Goal: Task Accomplishment & Management: Use online tool/utility

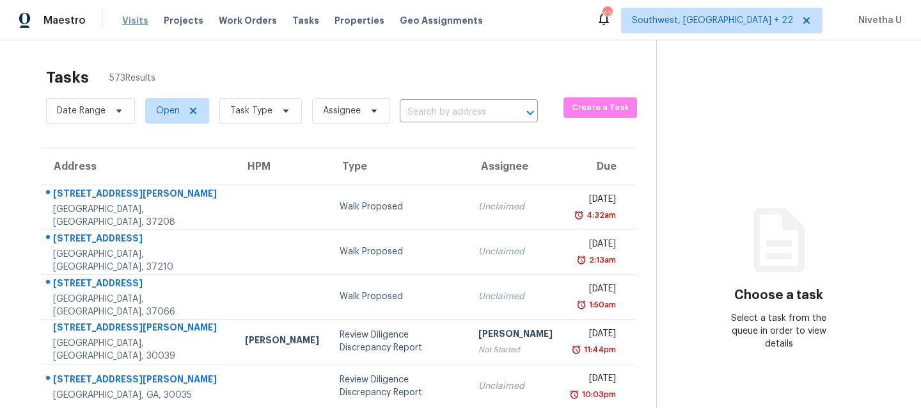
click at [135, 17] on span "Visits" at bounding box center [135, 20] width 26 height 13
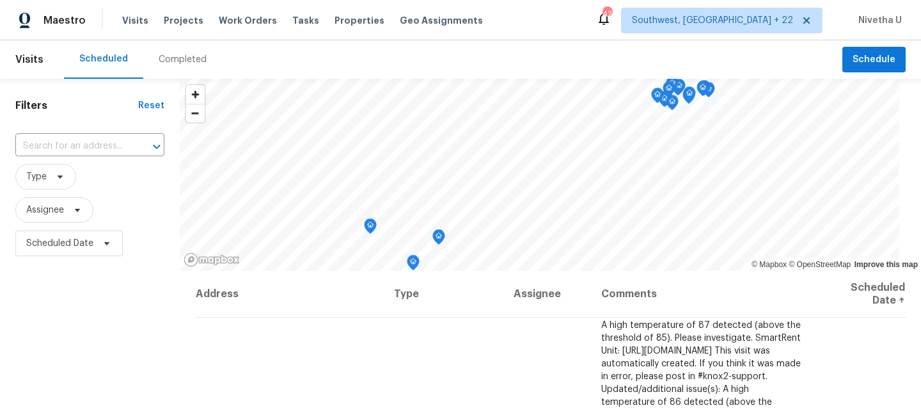
click at [182, 56] on div "Completed" at bounding box center [183, 59] width 48 height 13
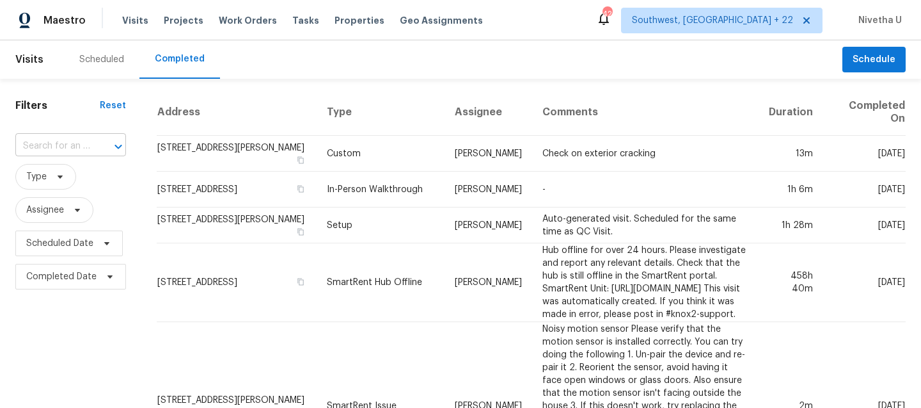
click at [80, 153] on input "text" at bounding box center [52, 146] width 75 height 20
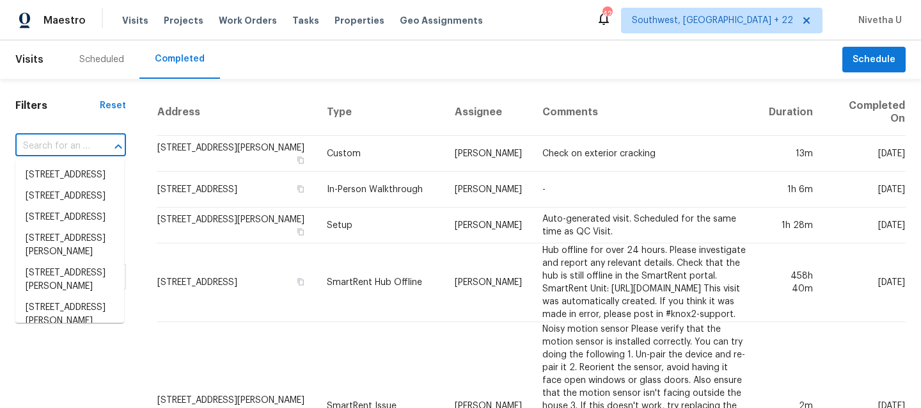
paste input "[STREET_ADDRESS]"
type input "[STREET_ADDRESS]"
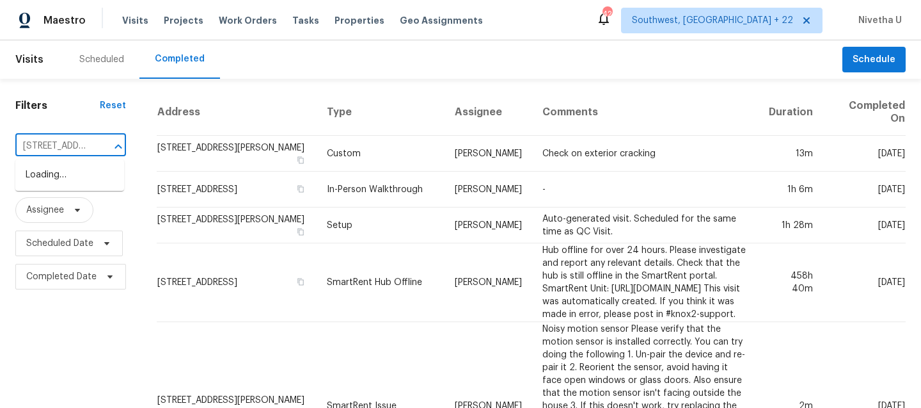
scroll to position [0, 81]
click at [83, 179] on li "[STREET_ADDRESS]" at bounding box center [69, 174] width 109 height 21
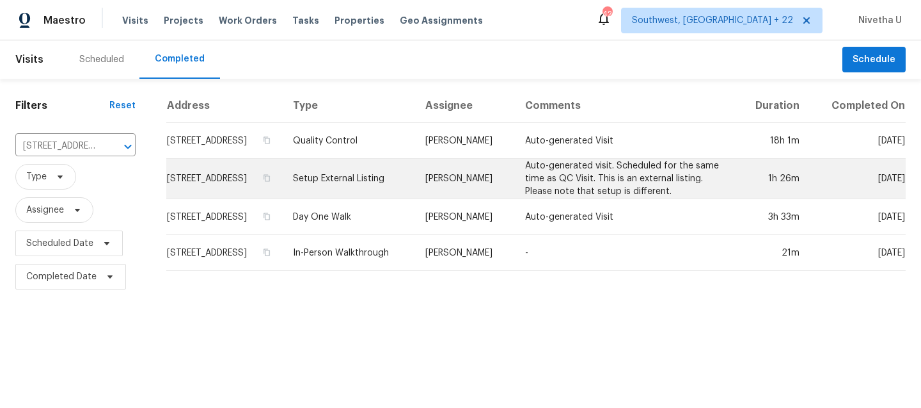
click at [379, 193] on td "Setup External Listing" at bounding box center [349, 179] width 132 height 40
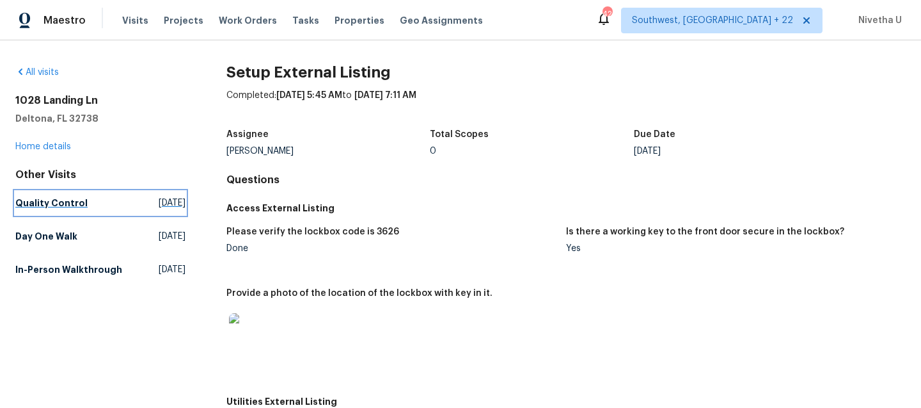
click at [75, 203] on h5 "Quality Control" at bounding box center [51, 202] width 72 height 13
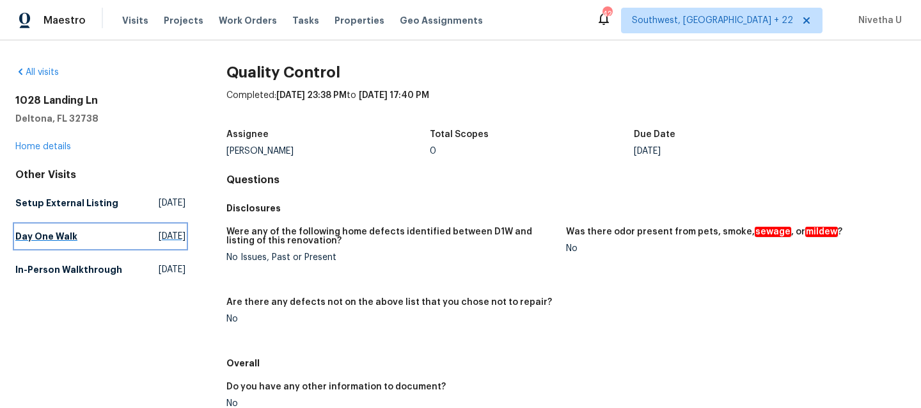
click at [90, 229] on link "Day One Walk [DATE]" at bounding box center [100, 236] width 170 height 23
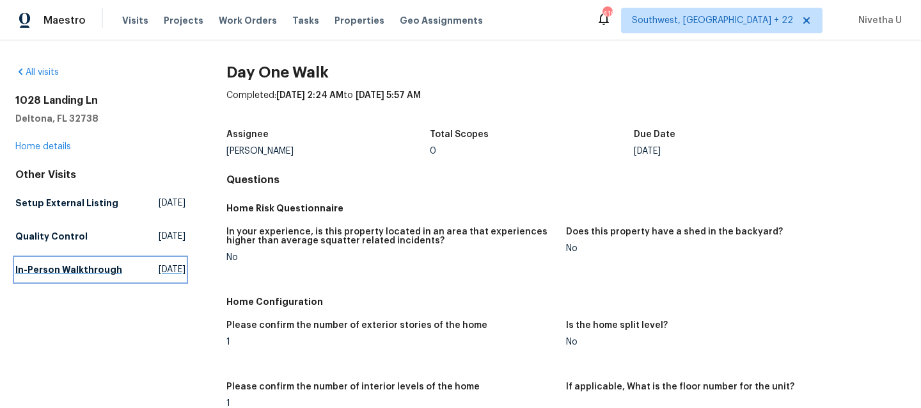
click at [52, 276] on h5 "In-Person Walkthrough" at bounding box center [68, 269] width 107 height 13
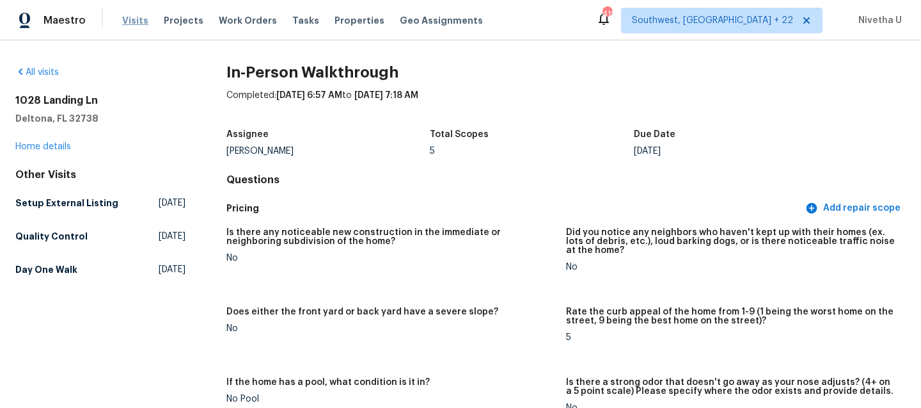
click at [136, 16] on span "Visits" at bounding box center [135, 20] width 26 height 13
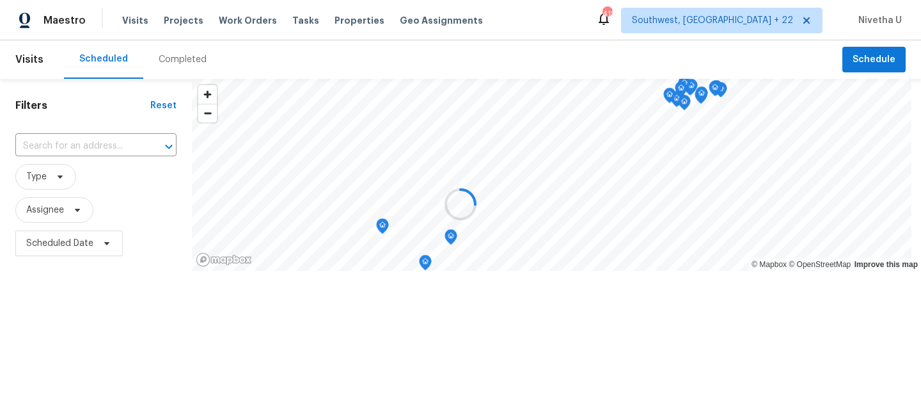
click at [163, 54] on div at bounding box center [460, 204] width 921 height 408
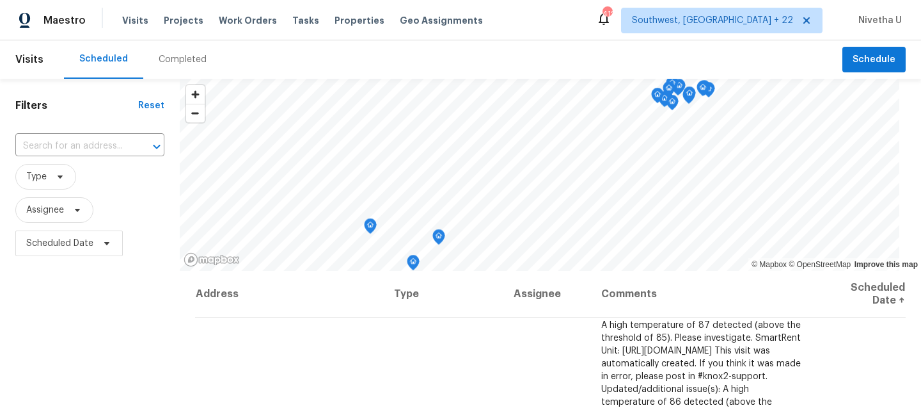
click at [166, 61] on div "Completed" at bounding box center [183, 59] width 48 height 13
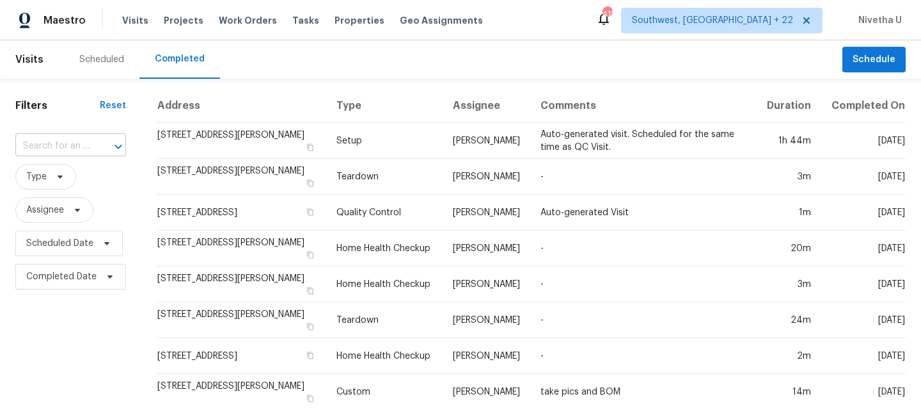
click at [77, 152] on input "text" at bounding box center [52, 146] width 75 height 20
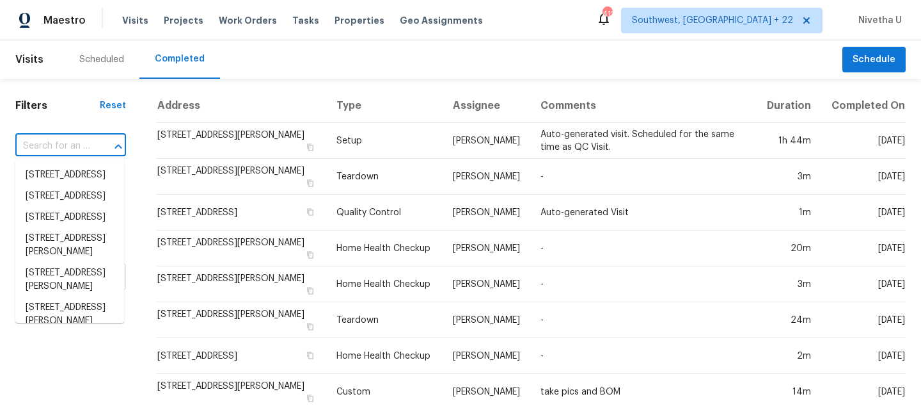
paste input "[STREET_ADDRESS][PERSON_NAME]"
type input "[STREET_ADDRESS][PERSON_NAME]"
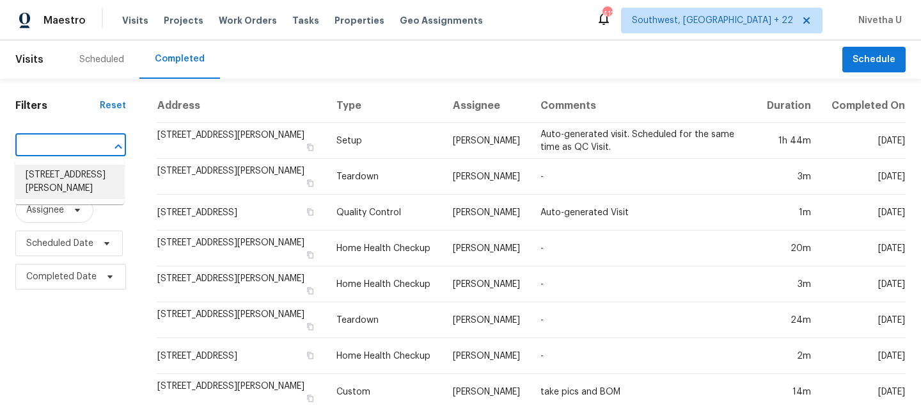
click at [83, 180] on li "[STREET_ADDRESS][PERSON_NAME]" at bounding box center [69, 181] width 109 height 35
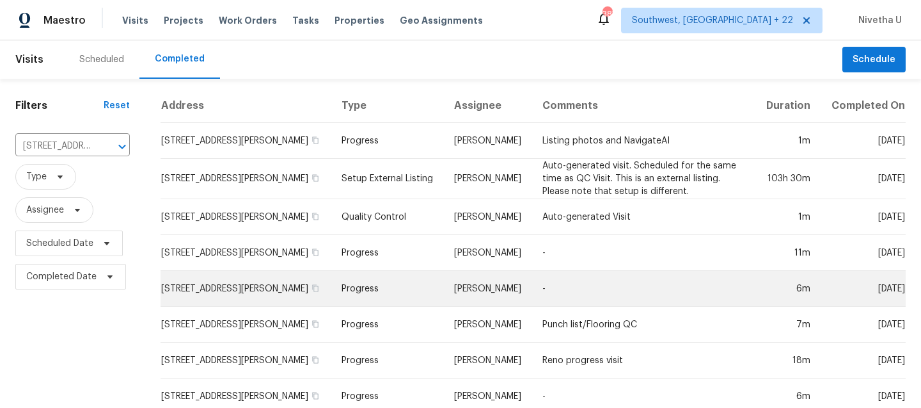
scroll to position [8, 0]
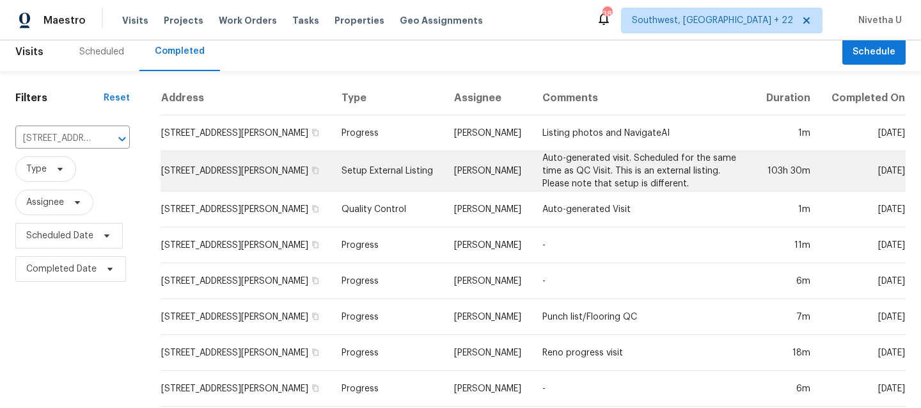
click at [375, 168] on td "Setup External Listing" at bounding box center [387, 171] width 113 height 40
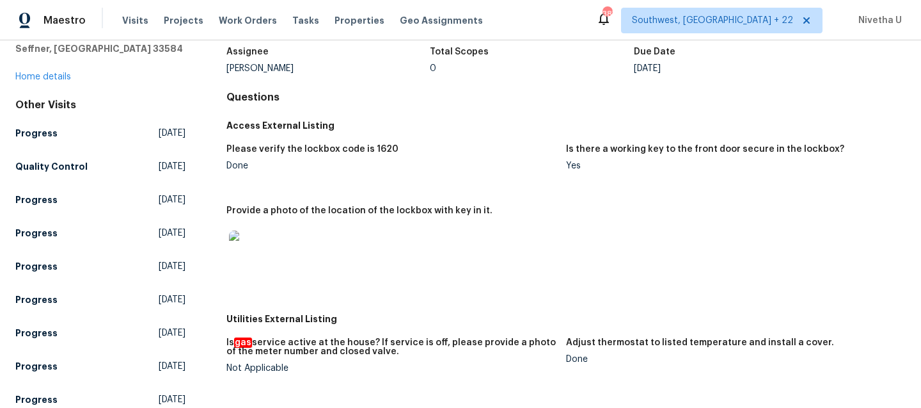
scroll to position [65, 0]
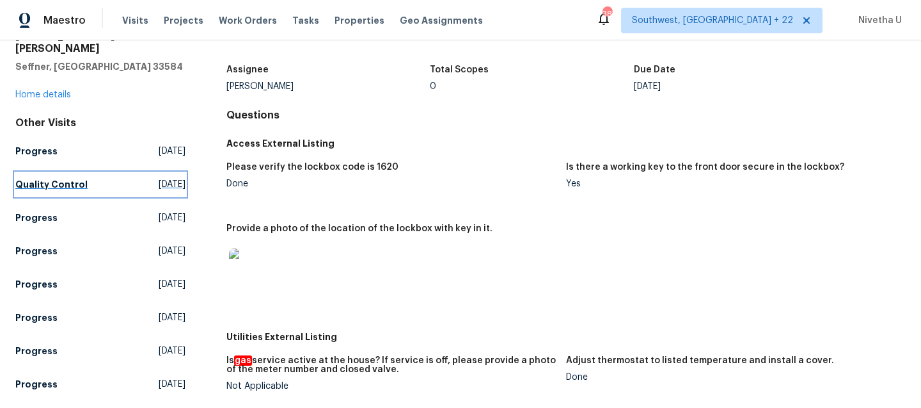
click at [78, 178] on h5 "Quality Control" at bounding box center [51, 184] width 72 height 13
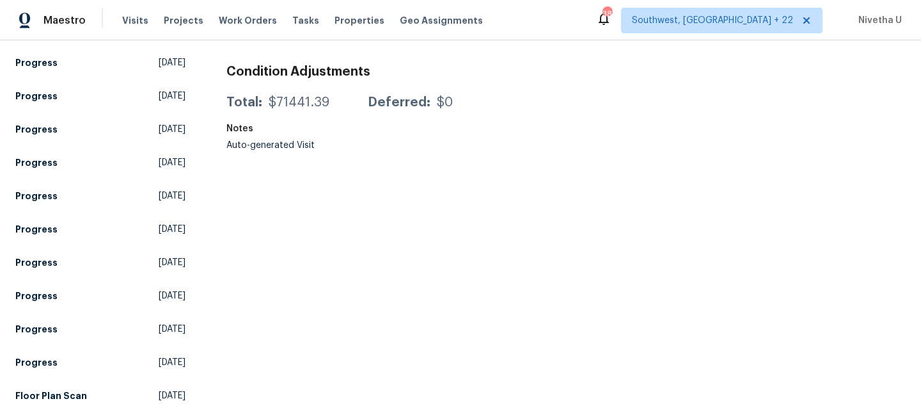
scroll to position [492, 0]
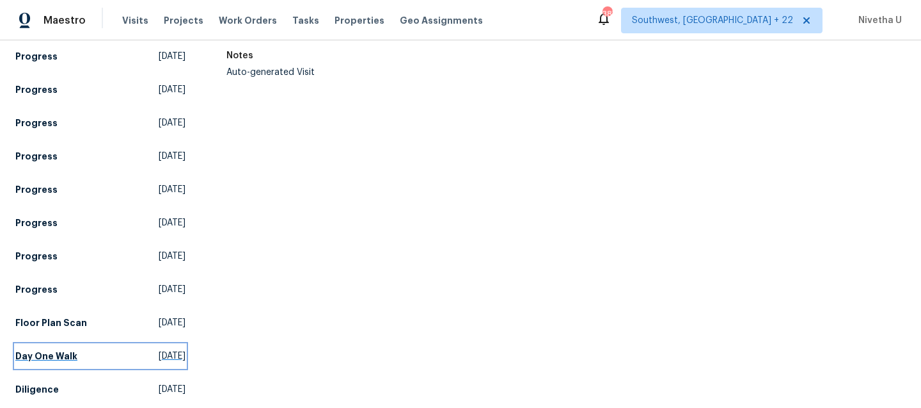
click at [93, 344] on link "Day One Walk [DATE]" at bounding box center [100, 355] width 170 height 23
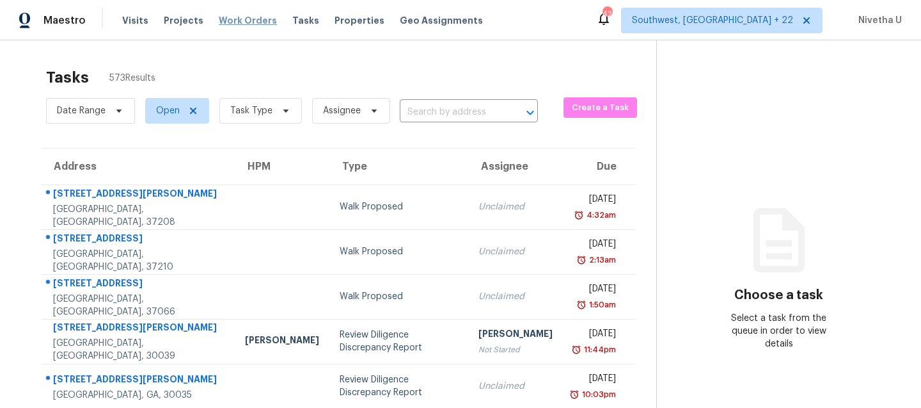
click at [250, 21] on span "Work Orders" at bounding box center [248, 20] width 58 height 13
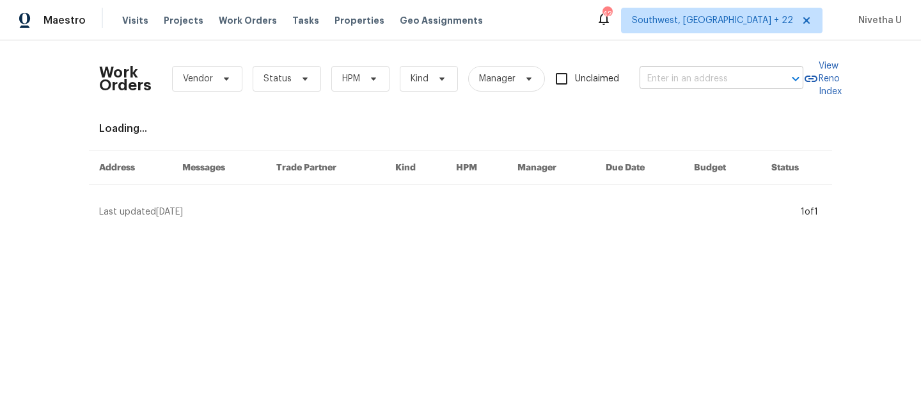
click at [697, 84] on input "text" at bounding box center [704, 79] width 128 height 20
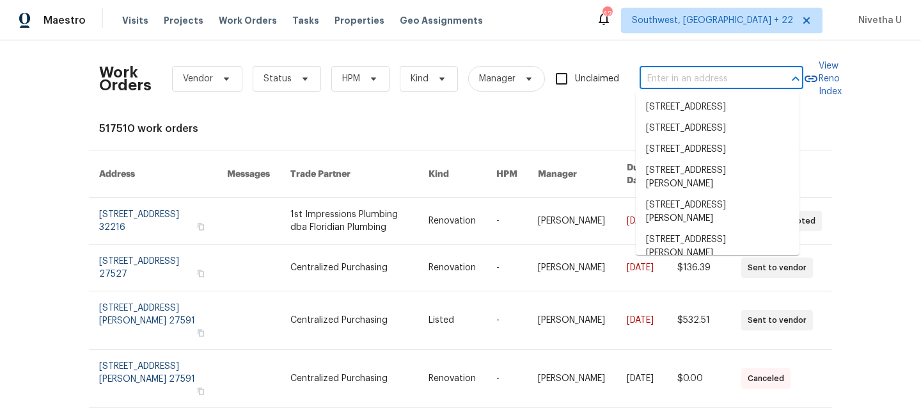
paste input "[STREET_ADDRESS]"
type input "[STREET_ADDRESS]"
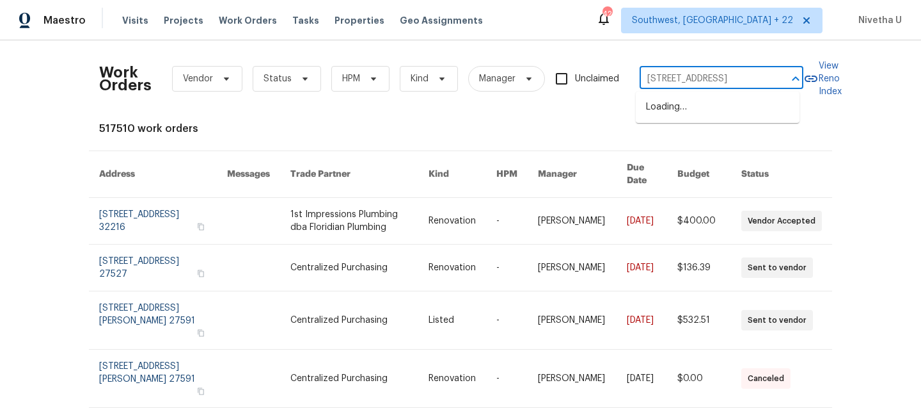
scroll to position [0, 26]
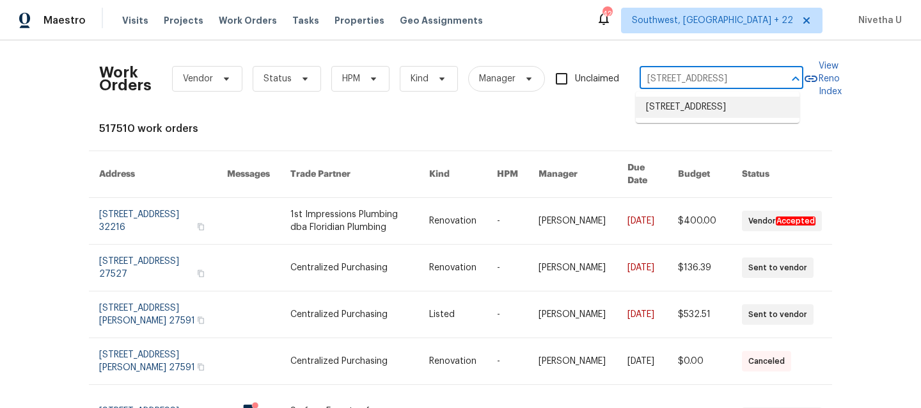
click at [699, 117] on li "[STREET_ADDRESS]" at bounding box center [718, 107] width 164 height 21
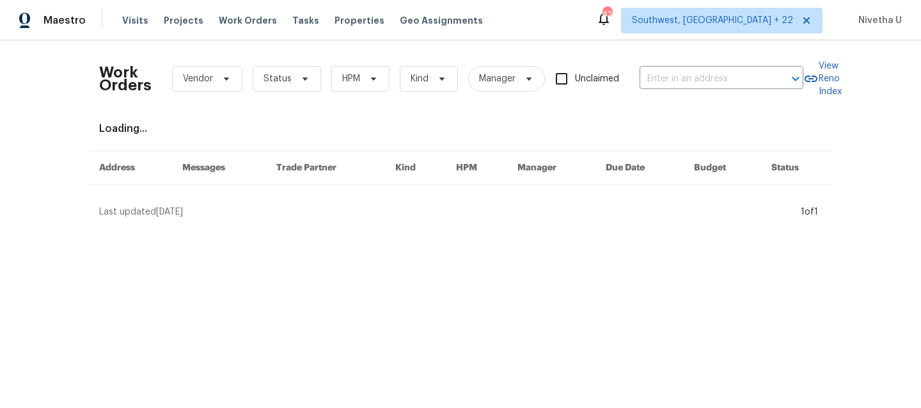
type input "[STREET_ADDRESS]"
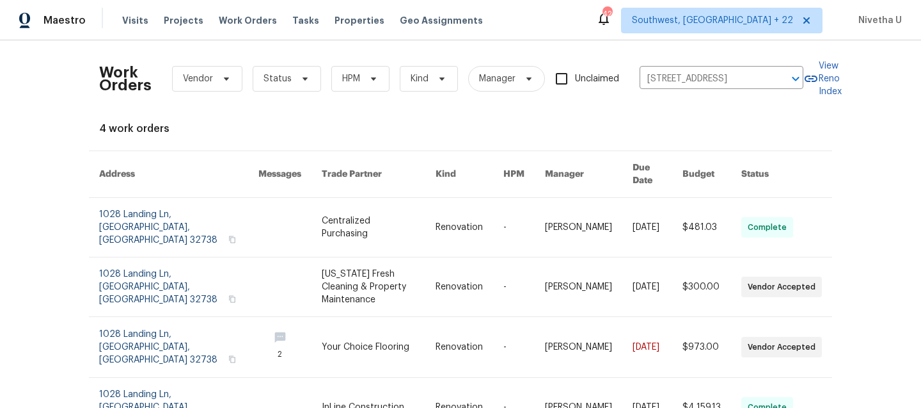
scroll to position [31, 0]
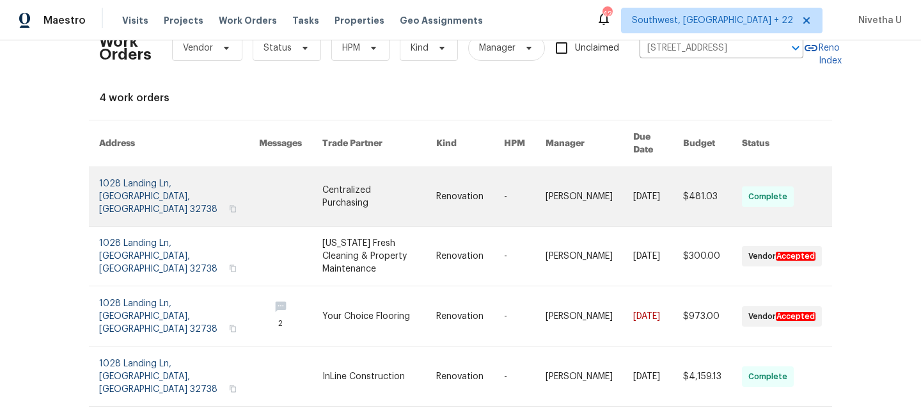
click at [143, 167] on link at bounding box center [179, 196] width 160 height 59
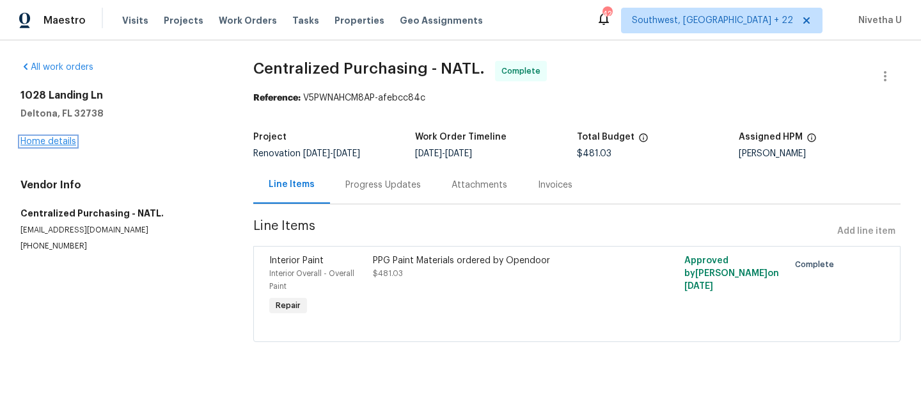
click at [40, 140] on link "Home details" at bounding box center [48, 141] width 56 height 9
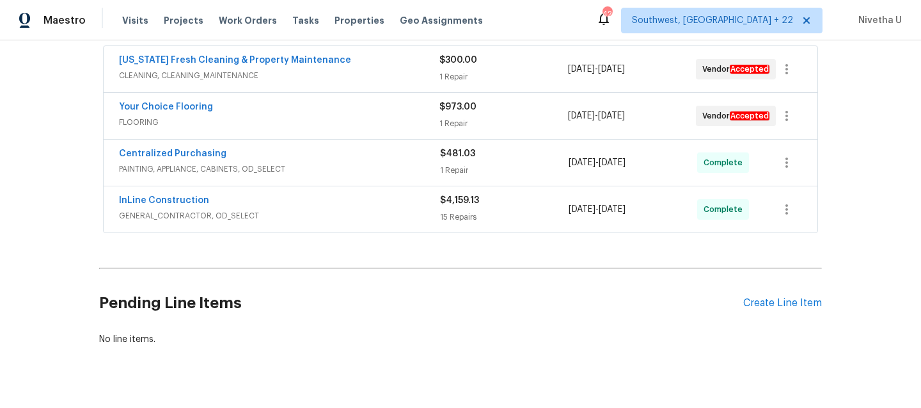
scroll to position [243, 0]
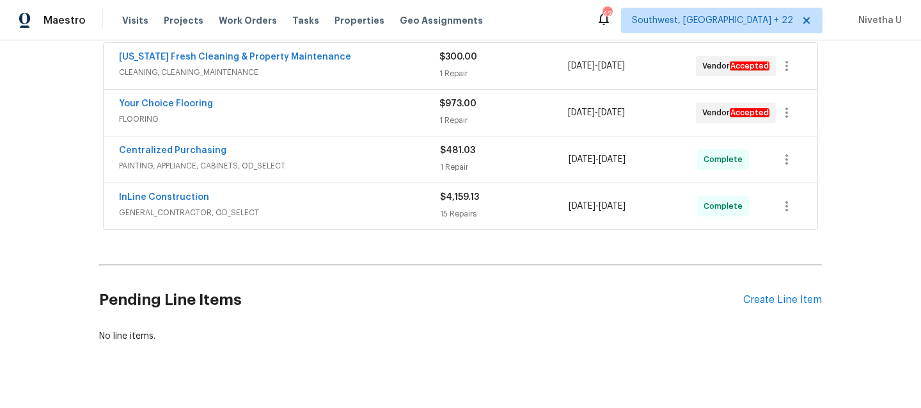
click at [348, 225] on div "InLine Construction GENERAL_CONTRACTOR, OD_SELECT $4,159.13 15 Repairs 9/8/2025…" at bounding box center [461, 206] width 714 height 46
click at [344, 210] on span "GENERAL_CONTRACTOR, OD_SELECT" at bounding box center [279, 212] width 321 height 13
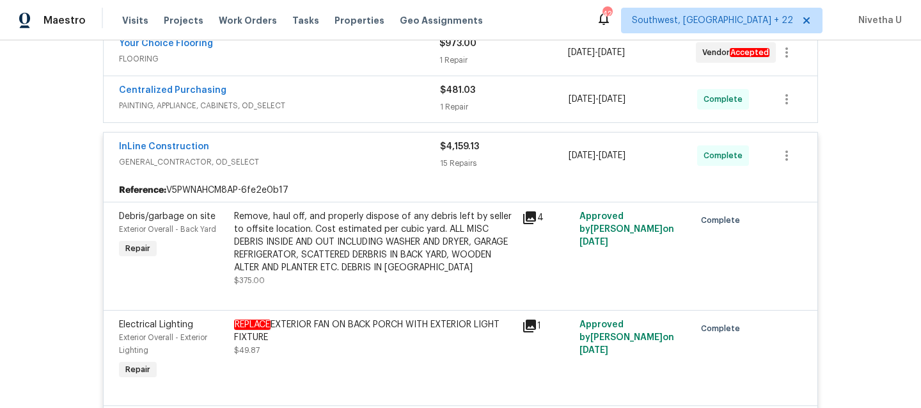
scroll to position [237, 0]
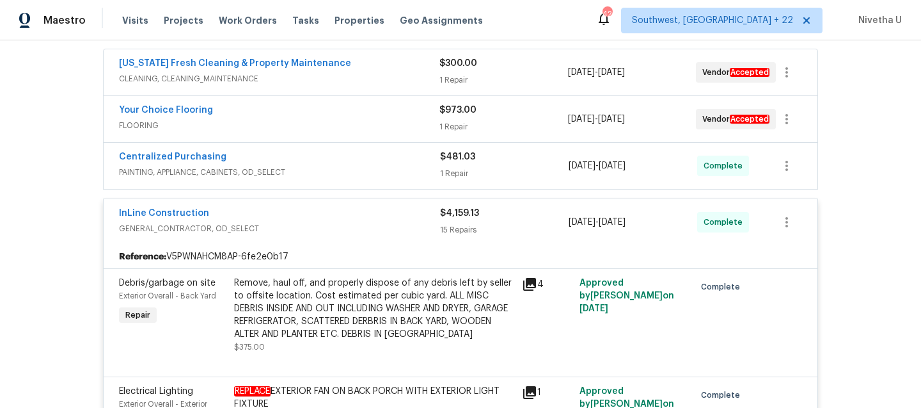
click at [377, 226] on span "GENERAL_CONTRACTOR, OD_SELECT" at bounding box center [279, 228] width 321 height 13
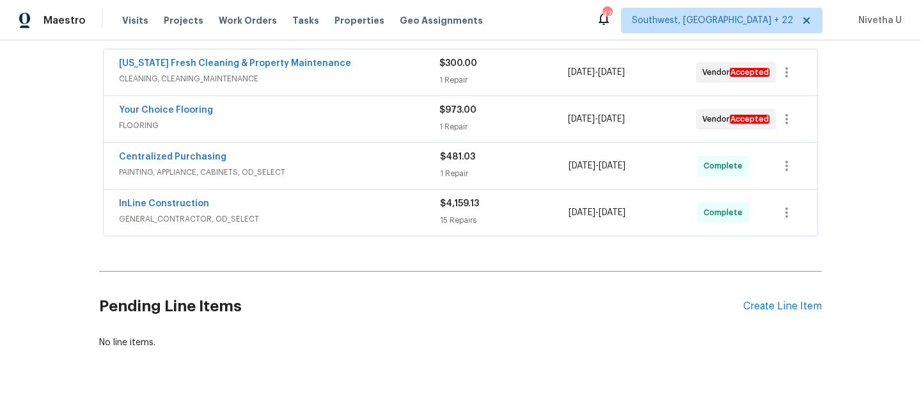
click at [367, 164] on div "Centralized Purchasing" at bounding box center [279, 157] width 321 height 15
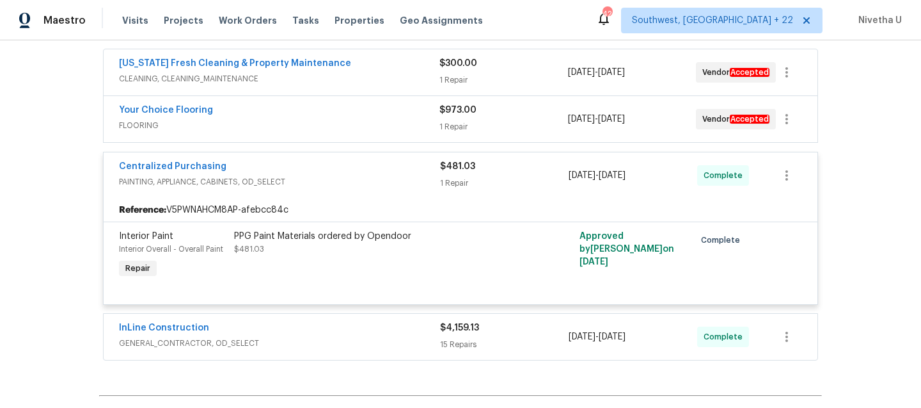
click at [367, 177] on span "PAINTING, APPLIANCE, CABINETS, OD_SELECT" at bounding box center [279, 181] width 321 height 13
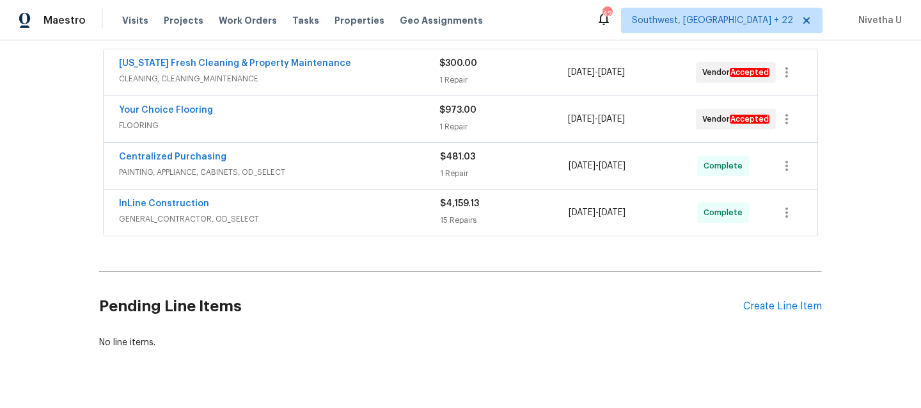
click at [355, 104] on div "Your Choice Flooring" at bounding box center [279, 111] width 321 height 15
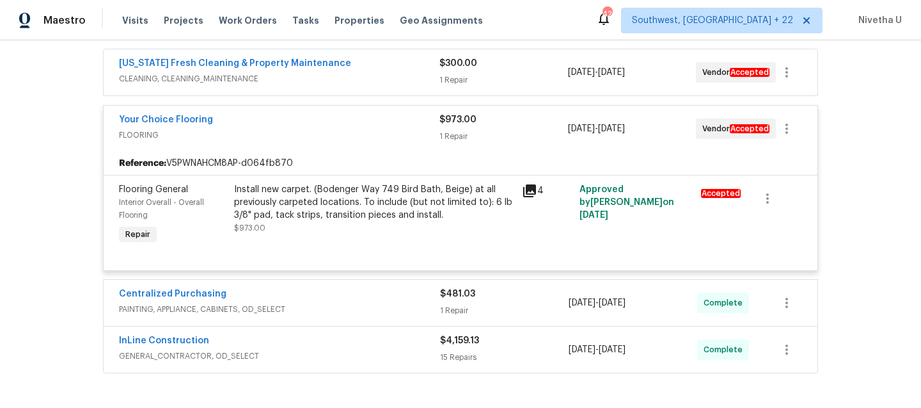
click at [356, 125] on div "Your Choice Flooring" at bounding box center [279, 120] width 321 height 15
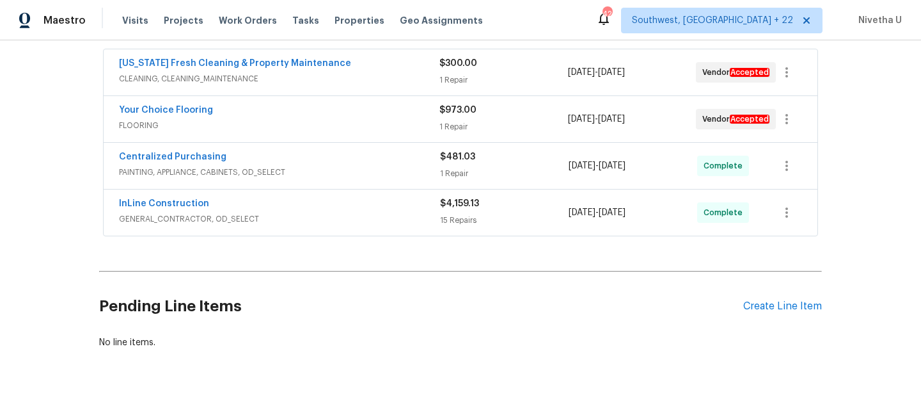
scroll to position [136, 0]
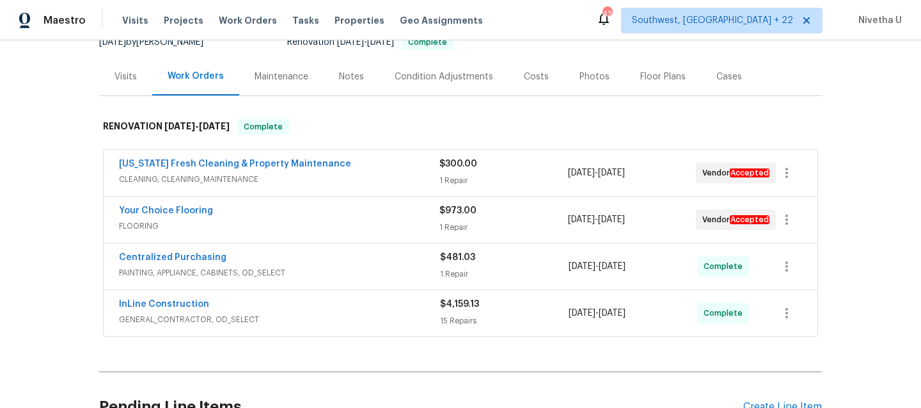
click at [345, 180] on span "CLEANING, CLEANING_MAINTENANCE" at bounding box center [279, 179] width 321 height 13
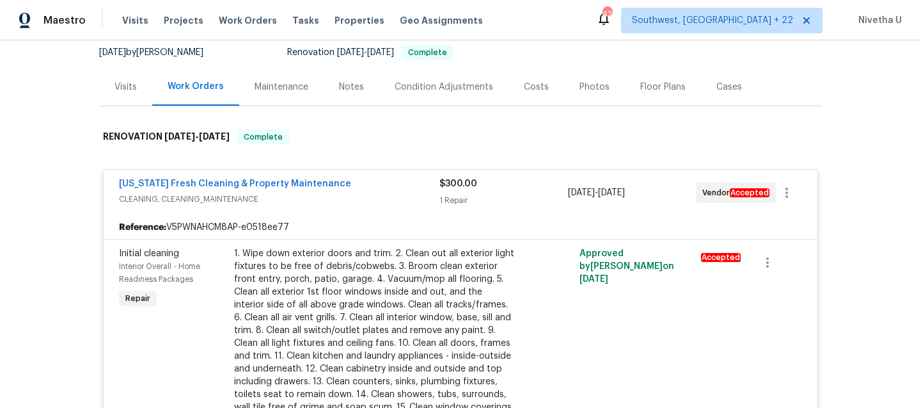
scroll to position [124, 0]
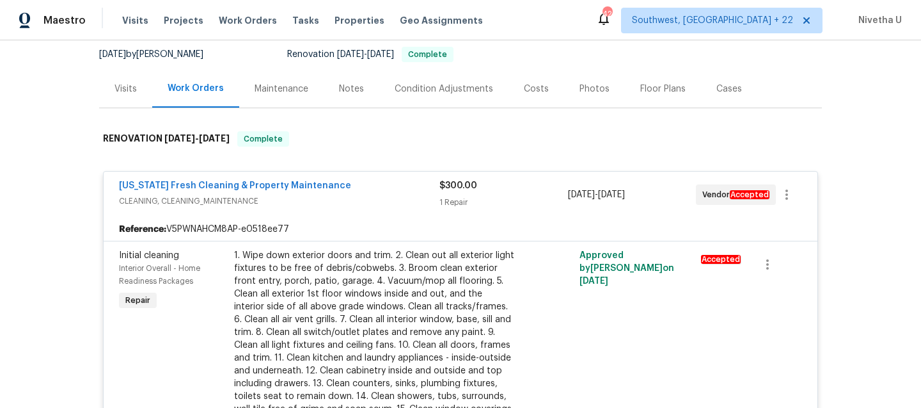
click at [345, 180] on div "Florida Fresh Cleaning & Property Maintenance" at bounding box center [279, 186] width 321 height 15
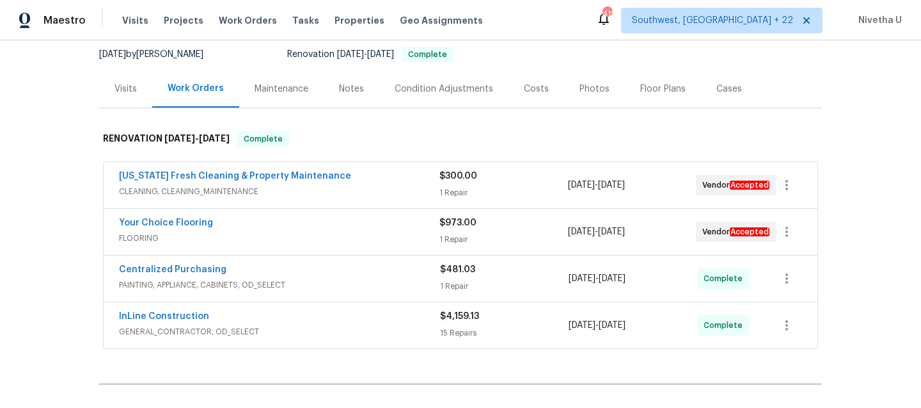
click at [342, 322] on div "InLine Construction" at bounding box center [279, 317] width 321 height 15
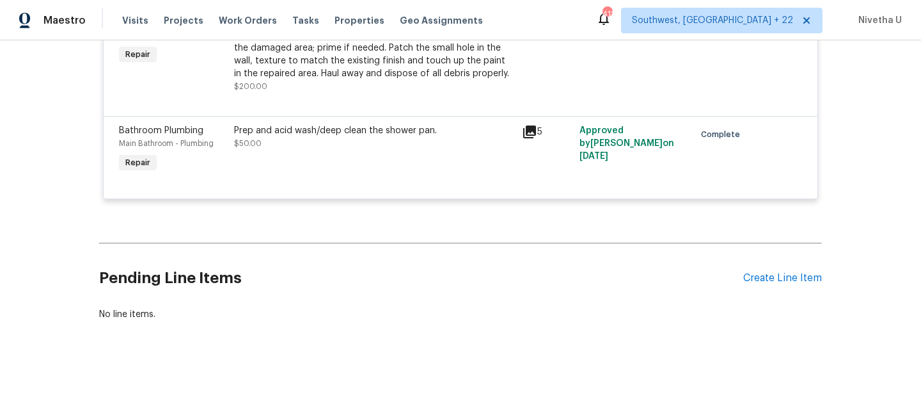
scroll to position [2046, 0]
click at [229, 20] on span "Work Orders" at bounding box center [248, 20] width 58 height 13
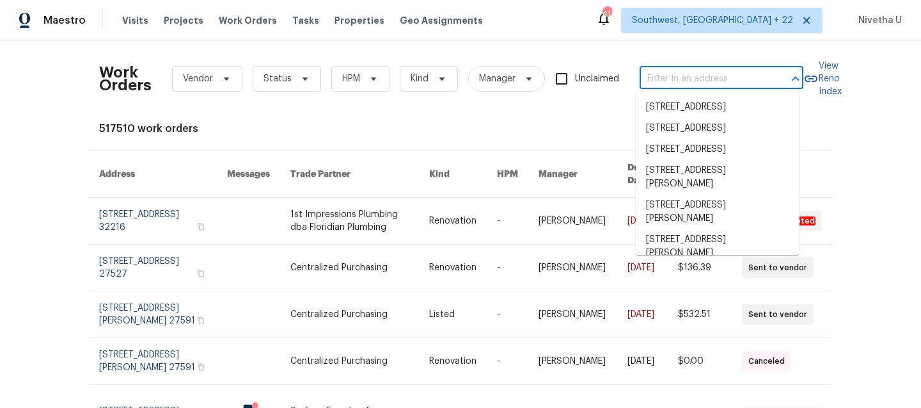
click at [704, 79] on input "text" at bounding box center [704, 79] width 128 height 20
paste input "[STREET_ADDRESS][PERSON_NAME]"
type input "[STREET_ADDRESS][PERSON_NAME]"
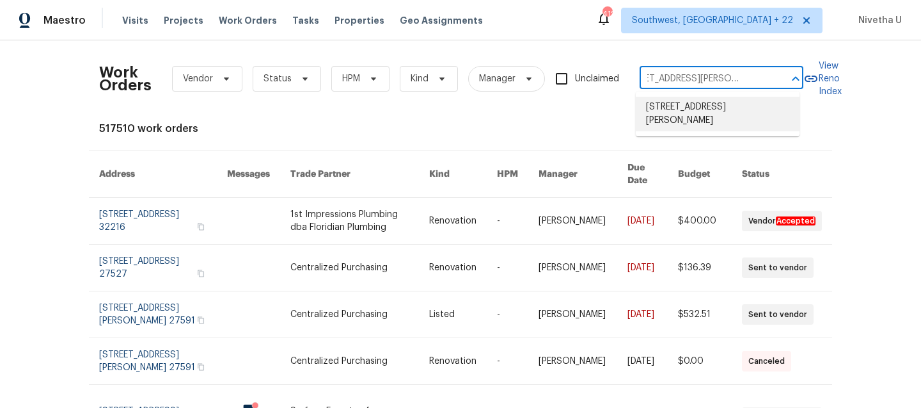
click at [696, 118] on li "[STREET_ADDRESS][PERSON_NAME]" at bounding box center [718, 114] width 164 height 35
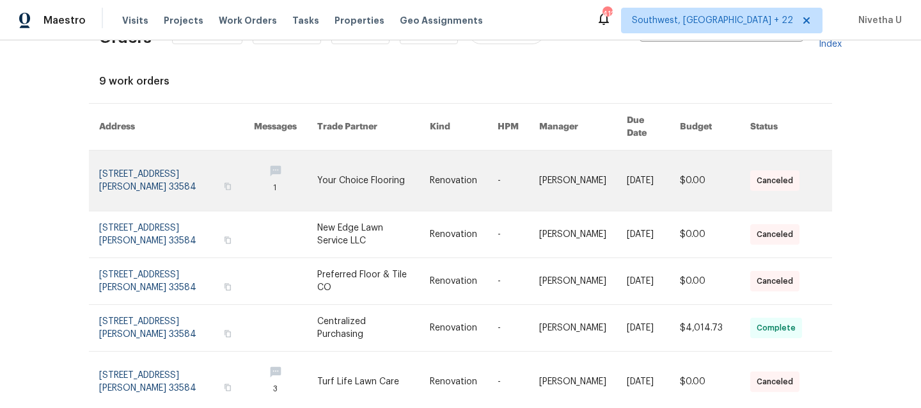
scroll to position [28, 0]
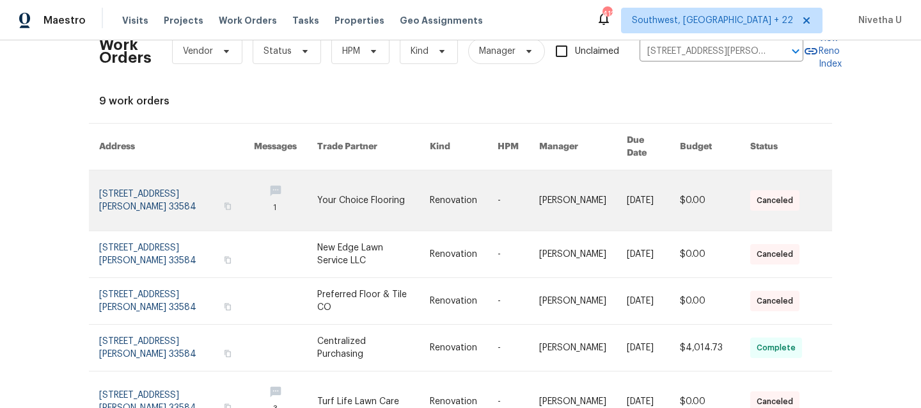
click at [112, 191] on link at bounding box center [176, 200] width 155 height 60
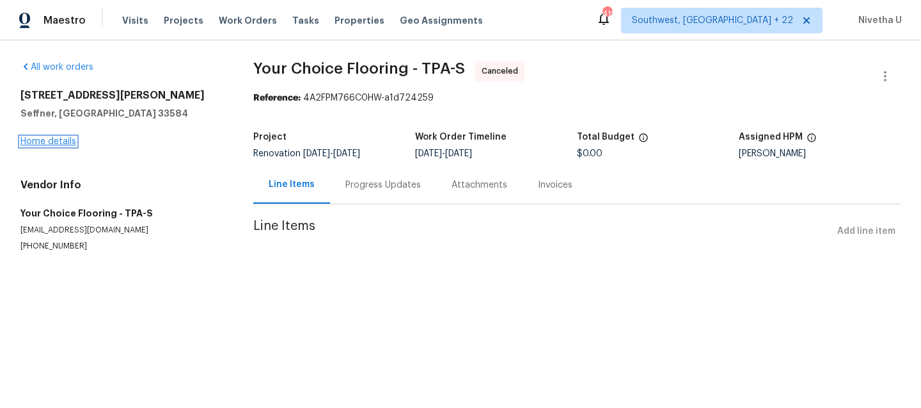
click at [29, 145] on link "Home details" at bounding box center [48, 141] width 56 height 9
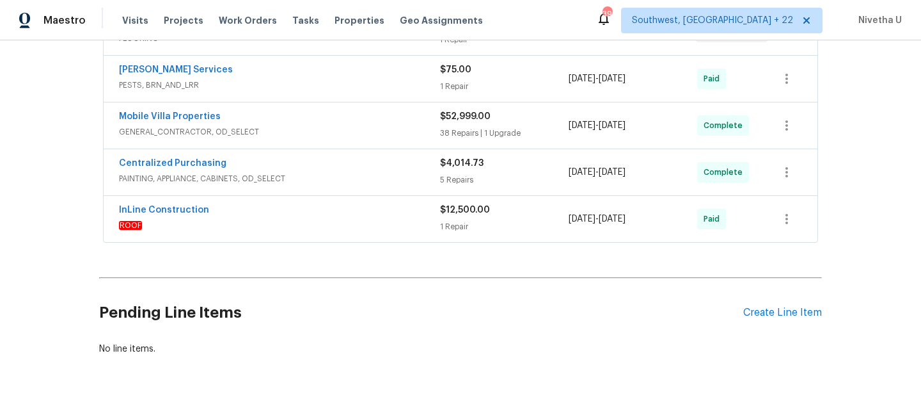
scroll to position [321, 0]
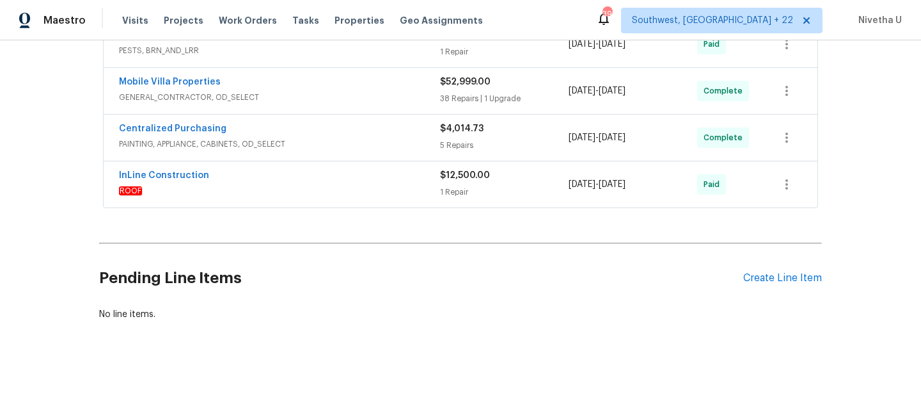
click at [317, 184] on span "ROOF" at bounding box center [279, 190] width 321 height 13
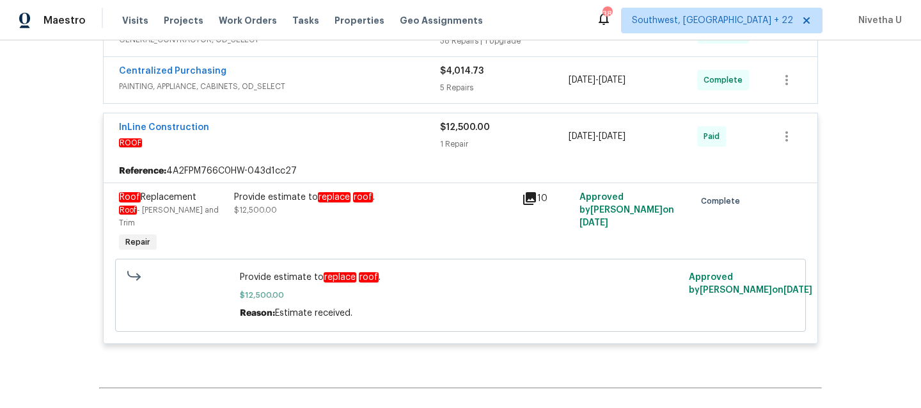
scroll to position [287, 0]
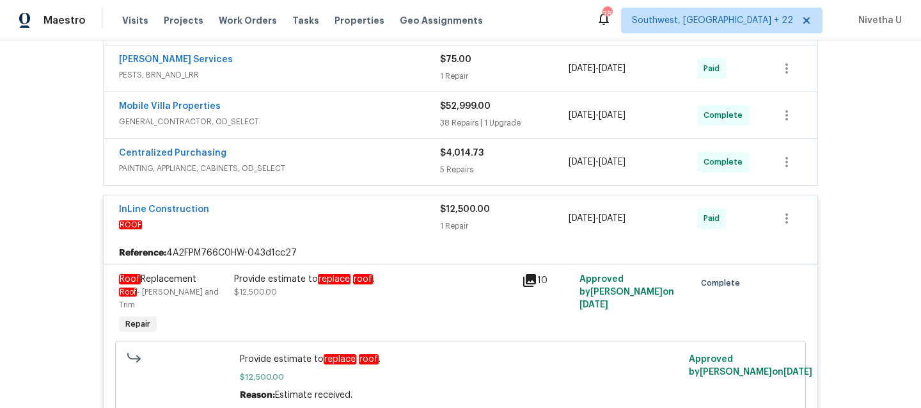
click at [393, 214] on div "InLine Construction" at bounding box center [279, 210] width 321 height 15
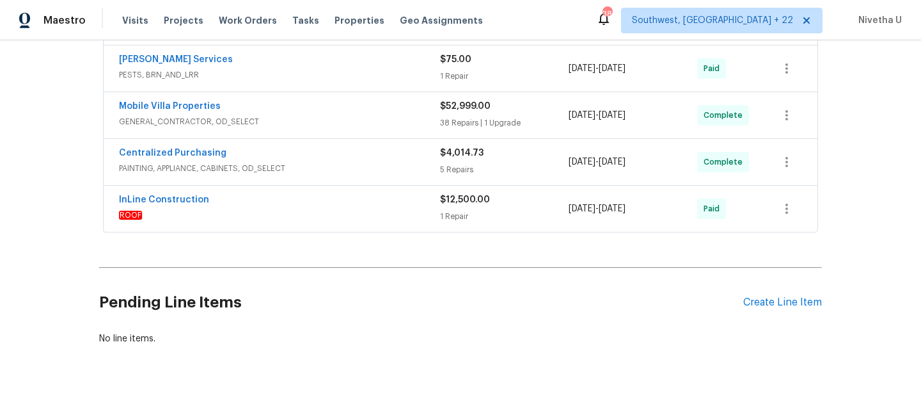
click at [382, 186] on div "InLine Construction ROOF $12,500.00 1 Repair 8/11/2025 - 8/27/2025 Paid" at bounding box center [461, 209] width 714 height 46
click at [373, 167] on span "PAINTING, APPLIANCE, CABINETS, OD_SELECT" at bounding box center [279, 168] width 321 height 13
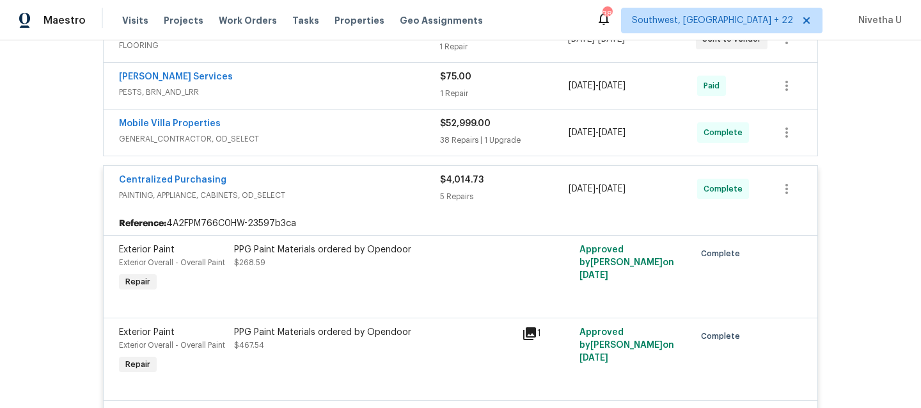
scroll to position [259, 0]
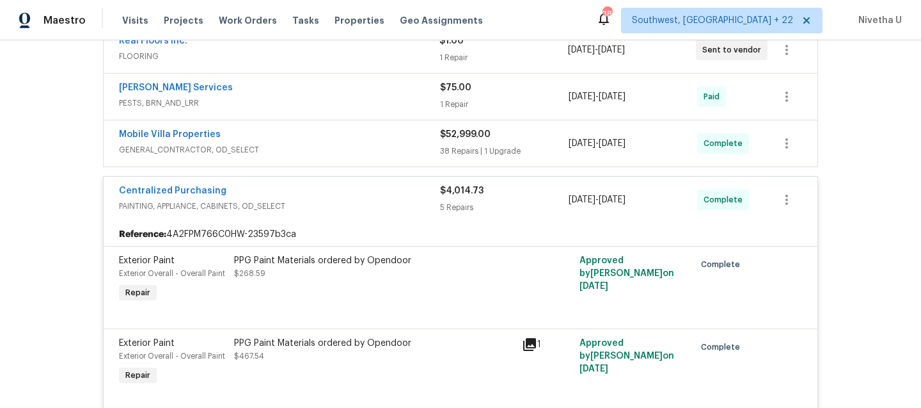
click at [296, 189] on div "Centralized Purchasing" at bounding box center [279, 191] width 321 height 15
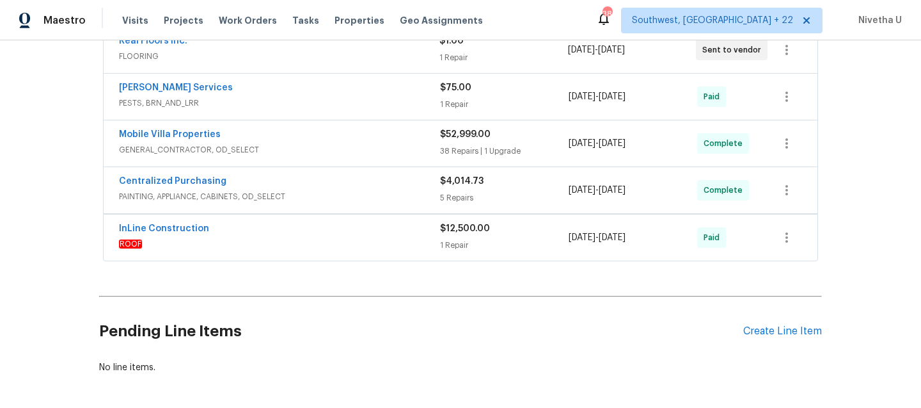
click at [303, 150] on span "GENERAL_CONTRACTOR, OD_SELECT" at bounding box center [279, 149] width 321 height 13
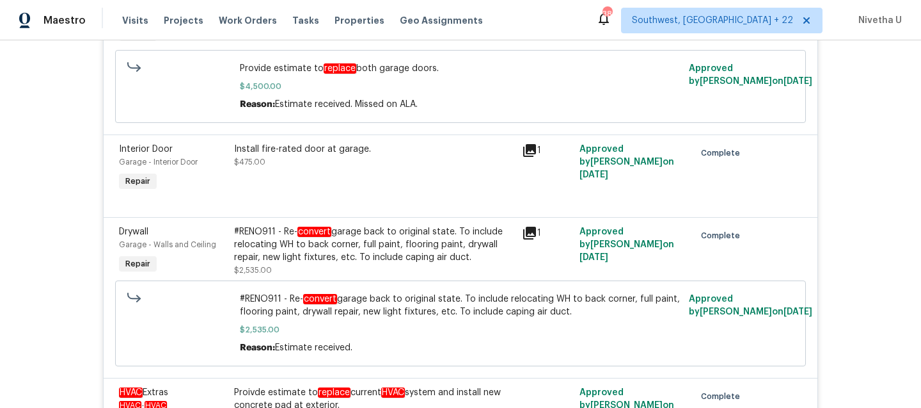
scroll to position [2584, 0]
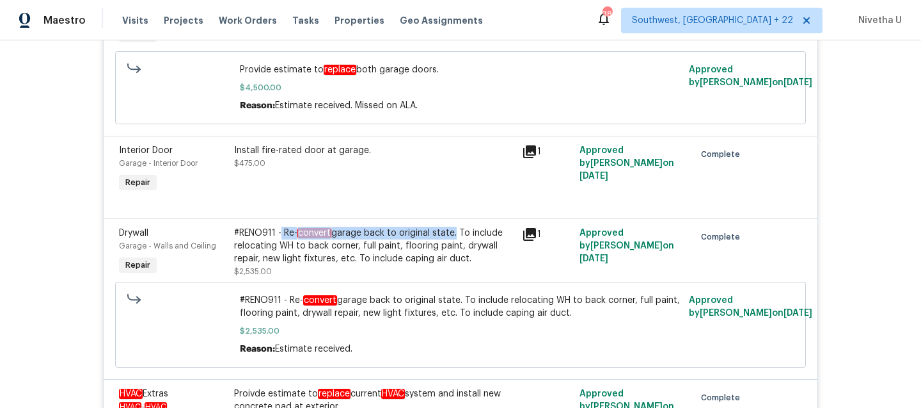
drag, startPoint x: 277, startPoint y: 256, endPoint x: 447, endPoint y: 258, distance: 169.6
click at [447, 258] on div "#RENO911 - Re- convert garage back to original state. To include relocating WH …" at bounding box center [374, 245] width 280 height 38
copy div "Re- convert garage back to original state"
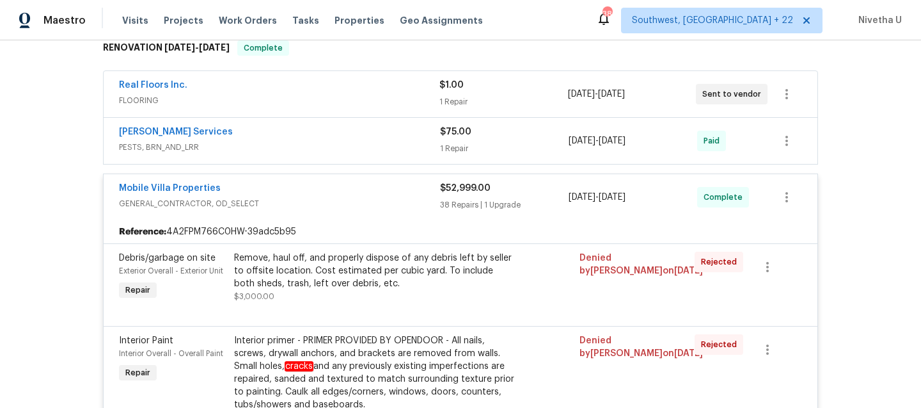
scroll to position [210, 0]
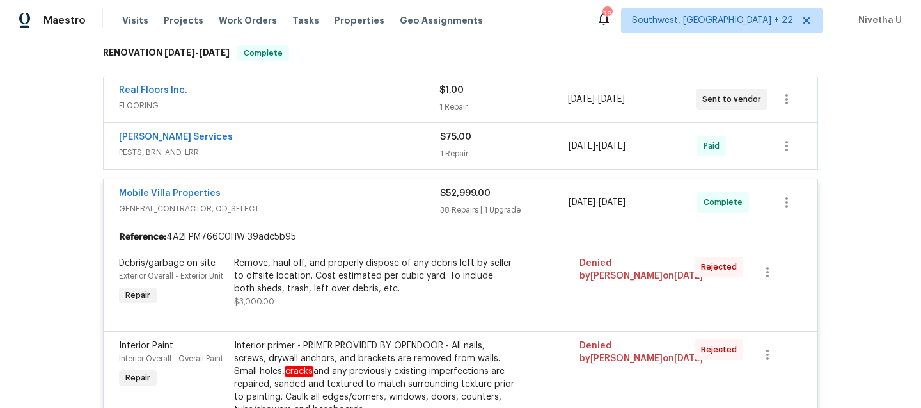
click at [374, 214] on span "GENERAL_CONTRACTOR, OD_SELECT" at bounding box center [279, 208] width 321 height 13
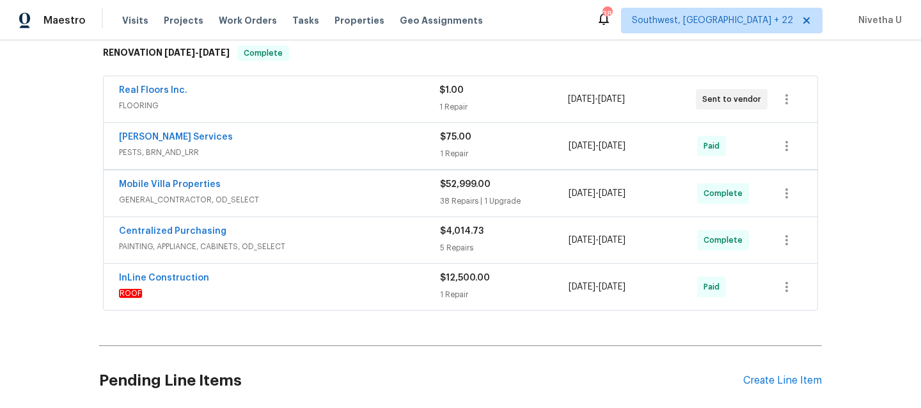
click at [354, 160] on div "Massey Services PESTS, BRN_AND_LRR" at bounding box center [279, 146] width 321 height 31
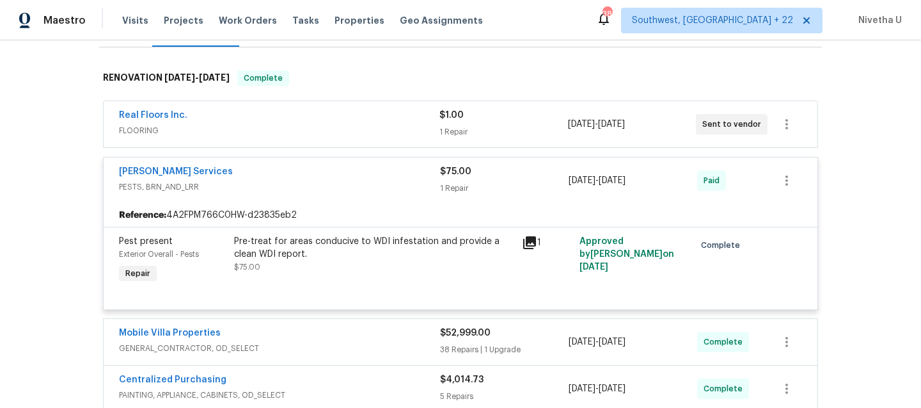
scroll to position [186, 0]
drag, startPoint x: 227, startPoint y: 239, endPoint x: 427, endPoint y: 242, distance: 200.3
click at [427, 242] on div "Pre-treat for areas conducive to WDI infestation and provide a clean WDI report…" at bounding box center [374, 259] width 288 height 59
copy div "Pre-treat for areas conducive to WDI infestation"
drag, startPoint x: 225, startPoint y: 173, endPoint x: 54, endPoint y: 166, distance: 171.6
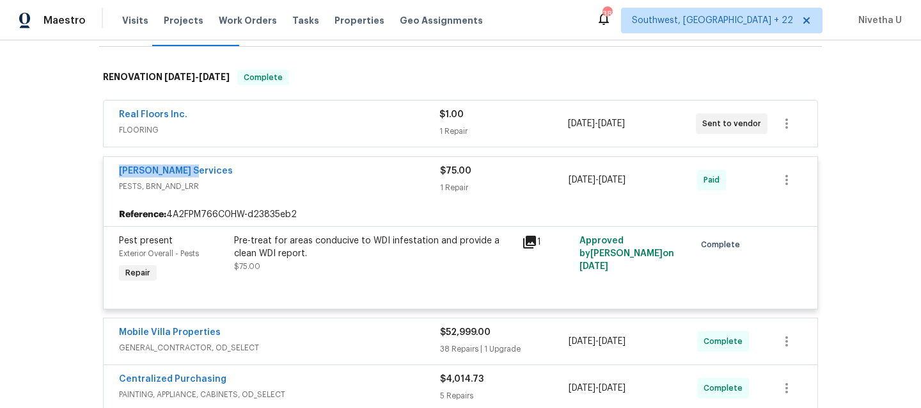
click at [54, 166] on div "Back to all projects 807 Old Darby St, Seffner, FL 33584 3 Beds | 1 1/2 Baths |…" at bounding box center [460, 223] width 921 height 367
copy link "Massey Services"
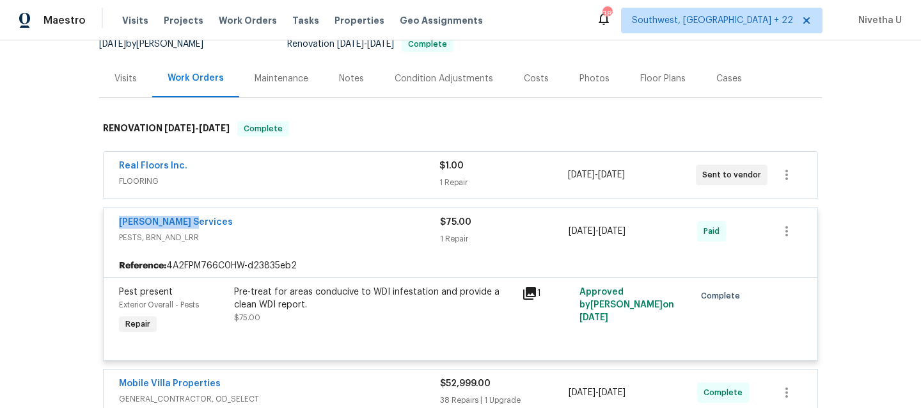
scroll to position [121, 0]
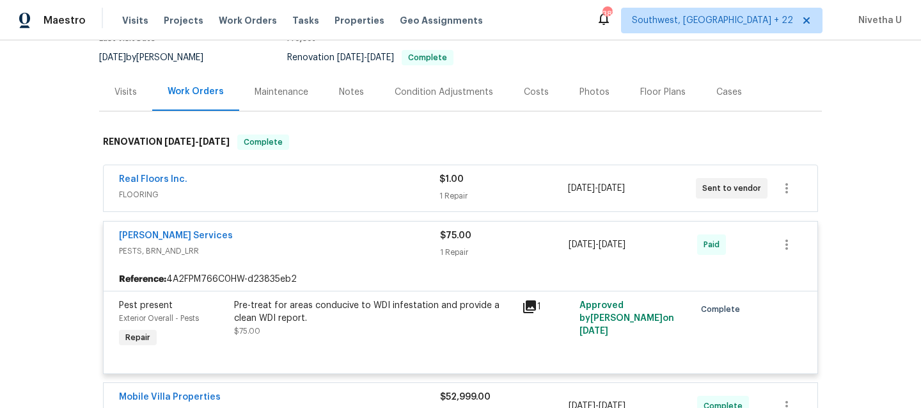
click at [317, 263] on div "Massey Services PESTS, BRN_AND_LRR $75.00 1 Repair 8/11/2025 - 8/15/2025 Paid" at bounding box center [461, 244] width 714 height 46
click at [308, 249] on span "PESTS, BRN_AND_LRR" at bounding box center [279, 250] width 321 height 13
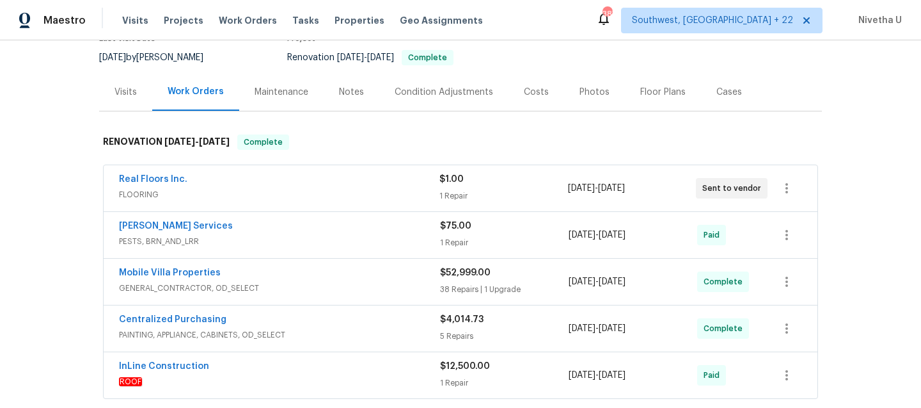
click at [315, 193] on span "FLOORING" at bounding box center [279, 194] width 321 height 13
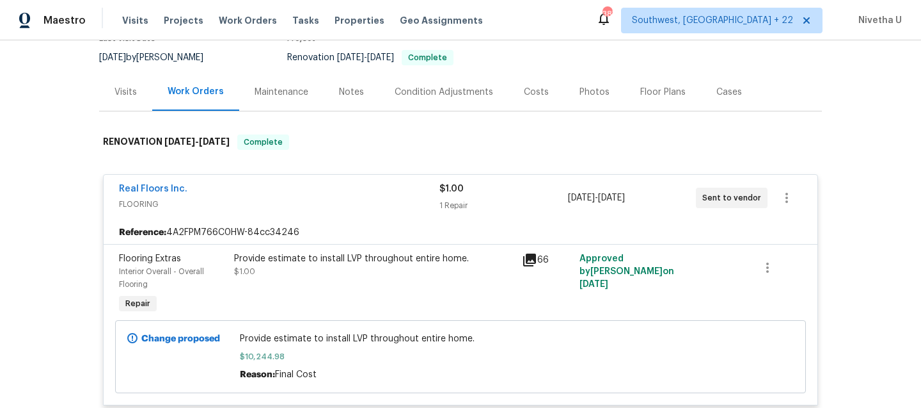
click at [303, 202] on span "FLOORING" at bounding box center [279, 204] width 321 height 13
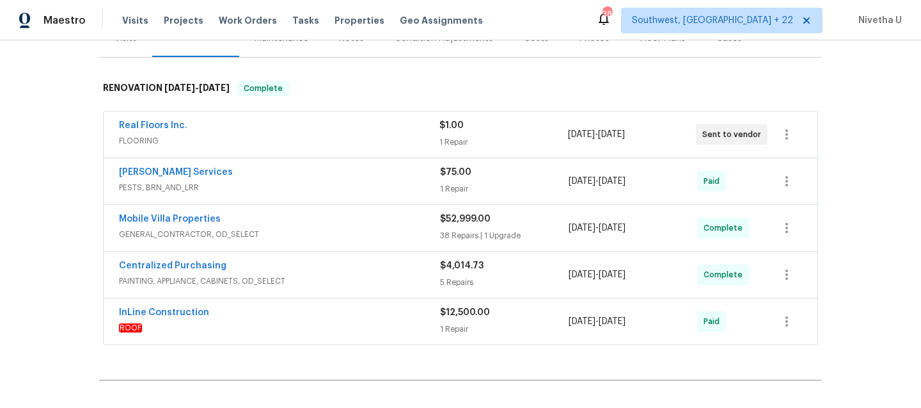
scroll to position [195, 0]
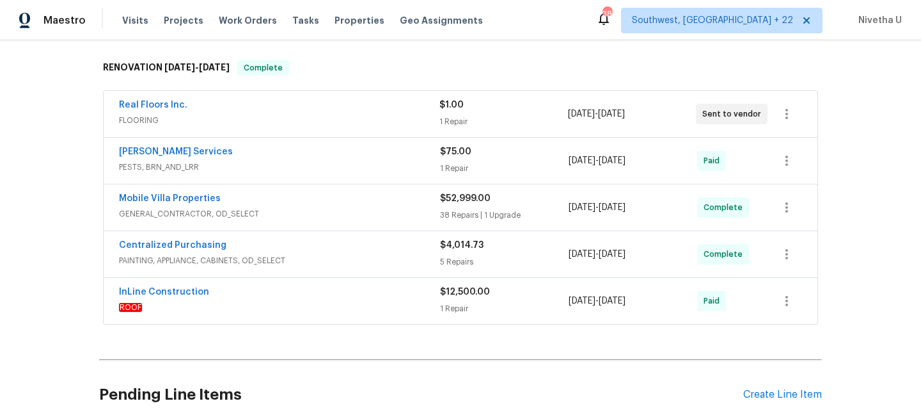
click at [298, 264] on span "PAINTING, APPLIANCE, CABINETS, OD_SELECT" at bounding box center [279, 260] width 321 height 13
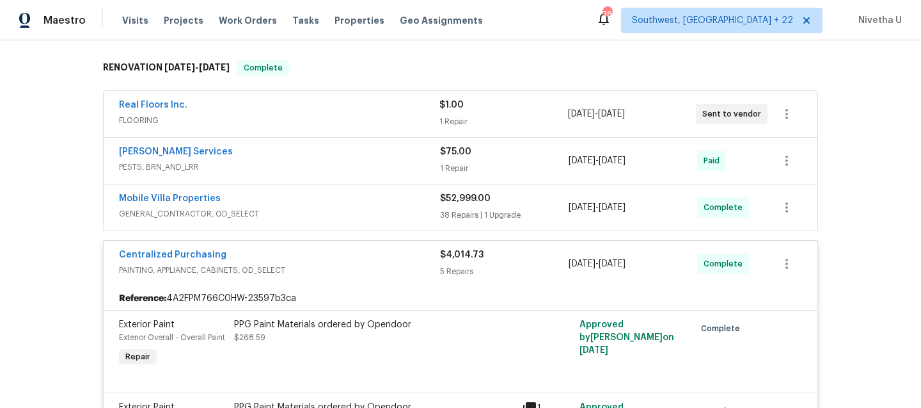
click at [298, 264] on span "PAINTING, APPLIANCE, CABINETS, OD_SELECT" at bounding box center [279, 270] width 321 height 13
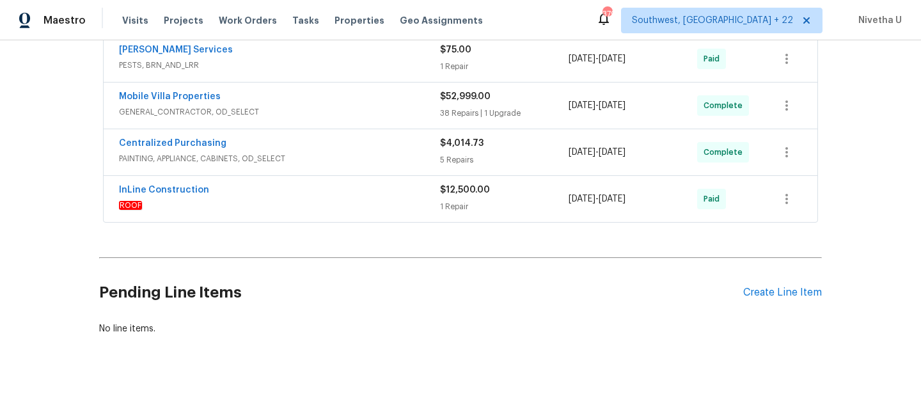
scroll to position [203, 0]
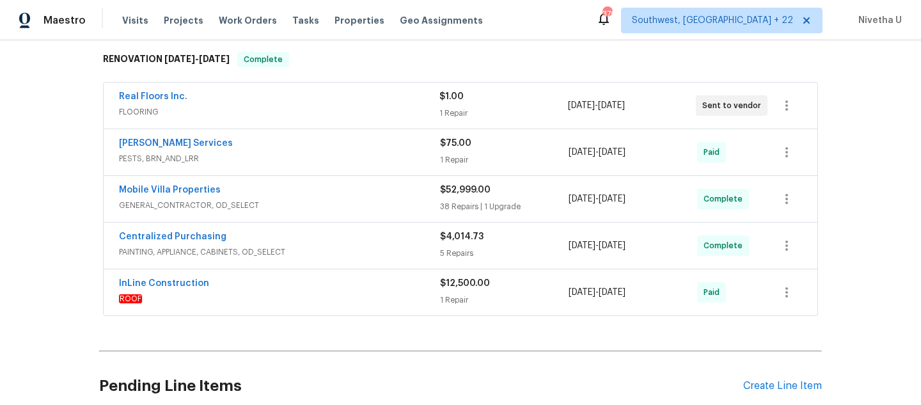
click at [385, 211] on div "Mobile Villa Properties GENERAL_CONTRACTOR, OD_SELECT" at bounding box center [279, 199] width 321 height 31
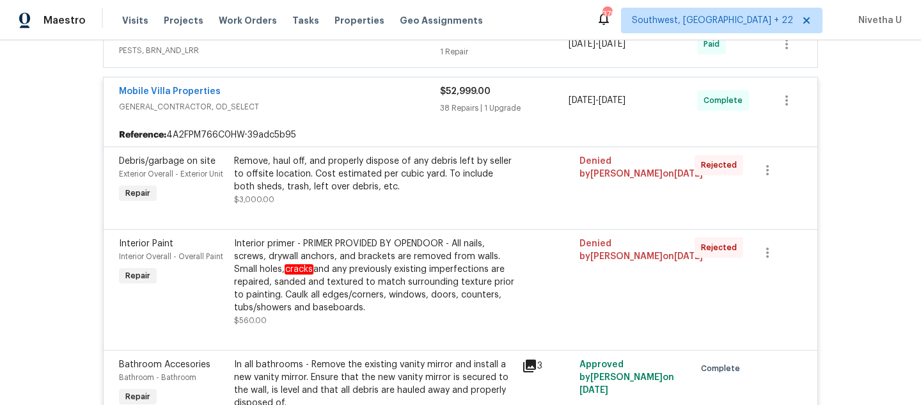
scroll to position [307, 0]
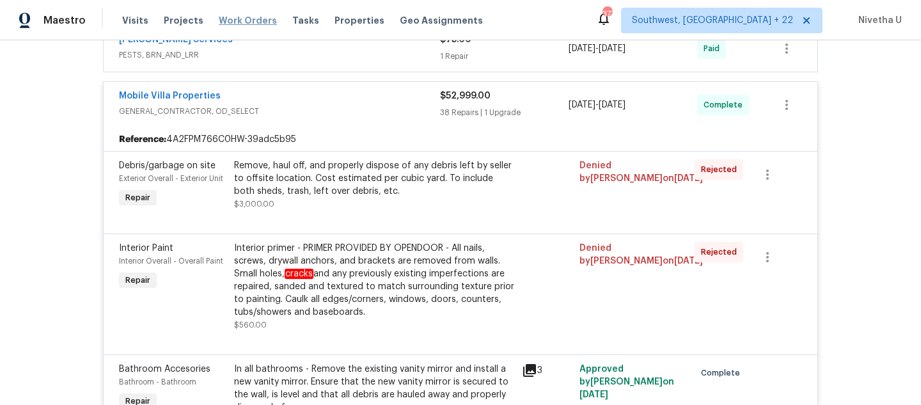
click at [219, 26] on span "Work Orders" at bounding box center [248, 20] width 58 height 13
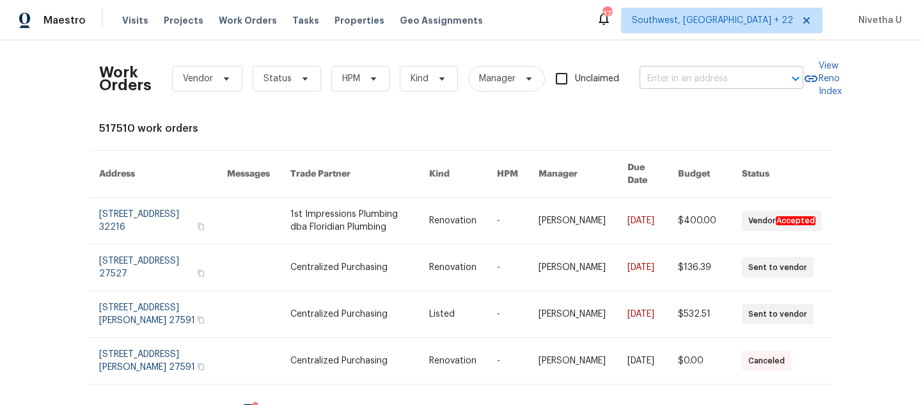
click at [672, 80] on input "text" at bounding box center [704, 79] width 128 height 20
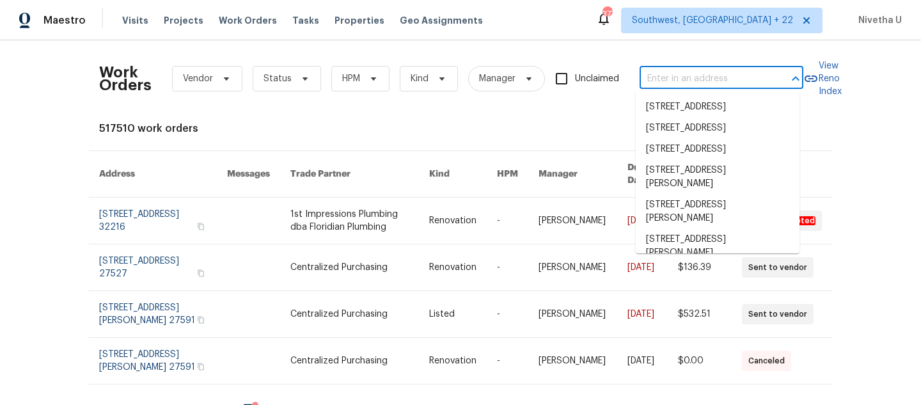
paste input "5701 W 5th St Greeley, CO 80634"
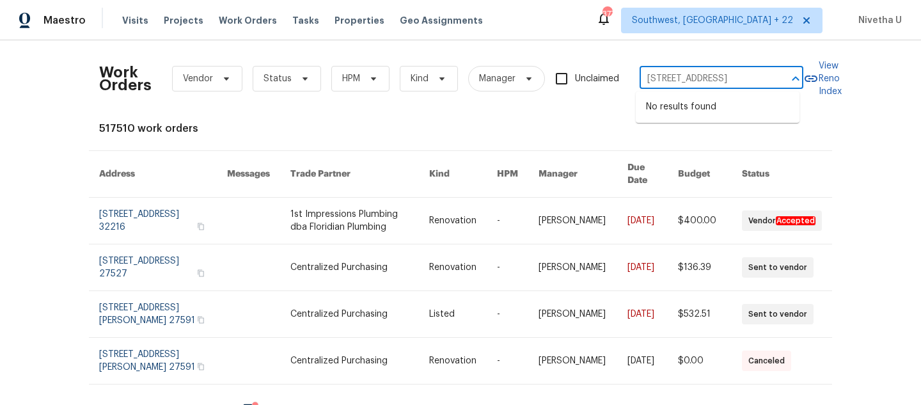
type input "5701 W 5th St Greeley, CO 80634"
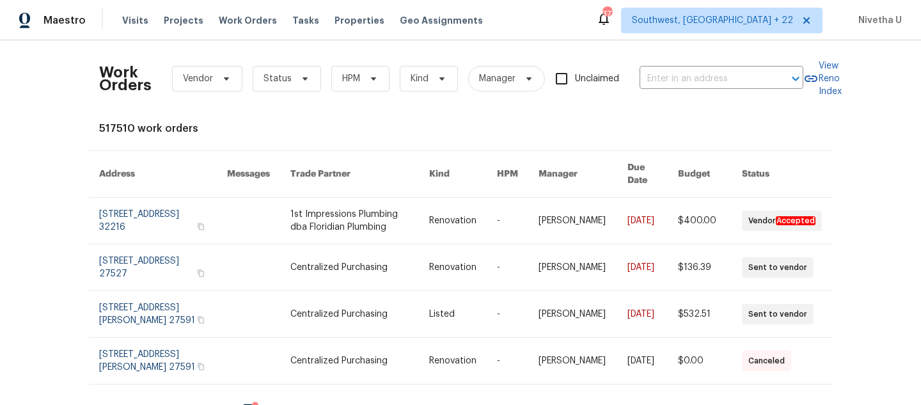
click at [717, 38] on div "Maestro Visits Projects Work Orders Tasks Properties Geo Assignments 377 Southw…" at bounding box center [460, 20] width 921 height 40
click at [727, 24] on span "Southwest, [GEOGRAPHIC_DATA] + 22" at bounding box center [712, 20] width 161 height 13
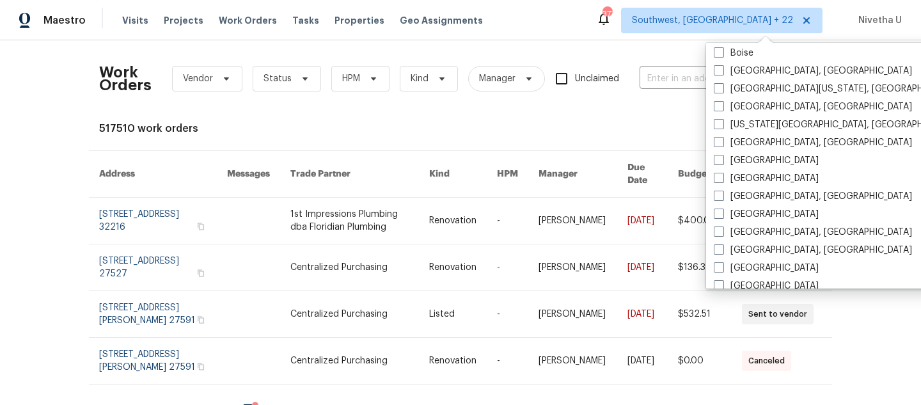
scroll to position [468, 0]
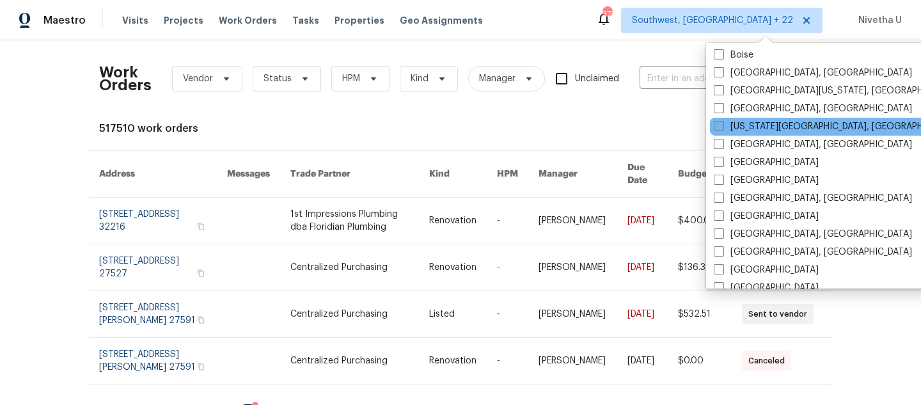
click at [752, 131] on label "Colorado Springs, CO" at bounding box center [837, 126] width 246 height 13
click at [722, 129] on input "Colorado Springs, CO" at bounding box center [718, 124] width 8 height 8
checkbox input "true"
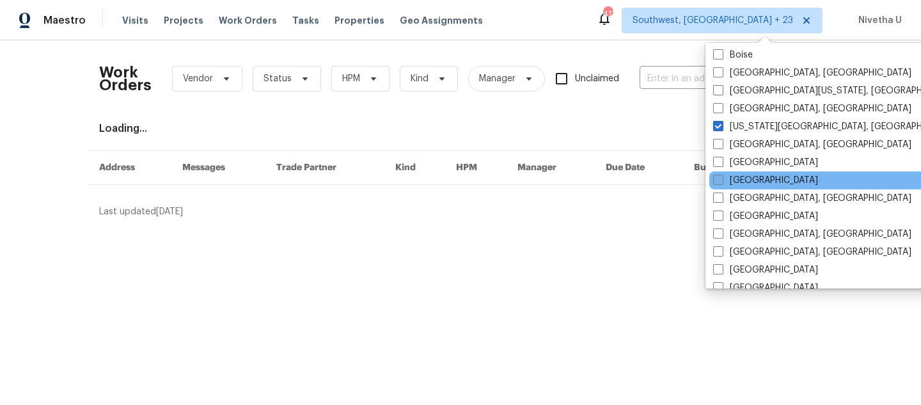
click at [752, 185] on label "Denver" at bounding box center [765, 180] width 105 height 13
click at [722, 182] on input "Denver" at bounding box center [717, 178] width 8 height 8
checkbox input "true"
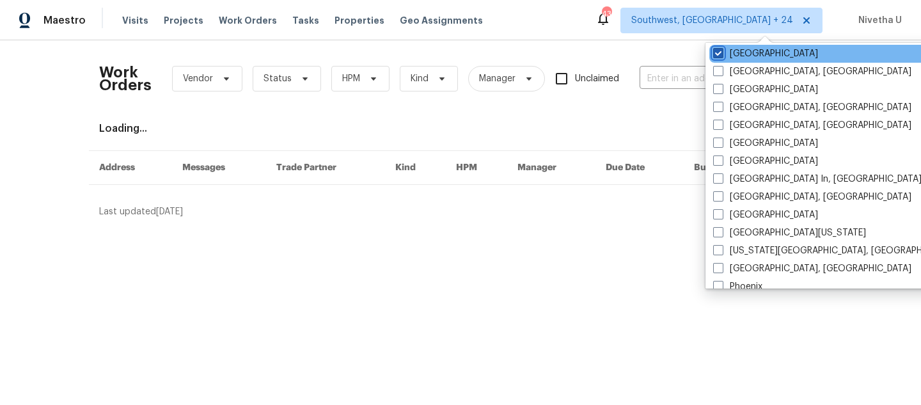
scroll to position [596, 0]
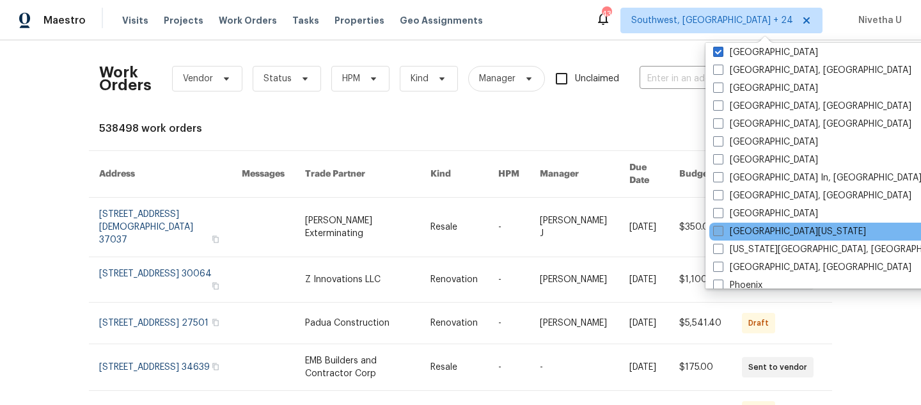
click at [752, 232] on label "Northern Colorado" at bounding box center [789, 231] width 153 height 13
click at [722, 232] on input "Northern Colorado" at bounding box center [717, 229] width 8 height 8
checkbox input "true"
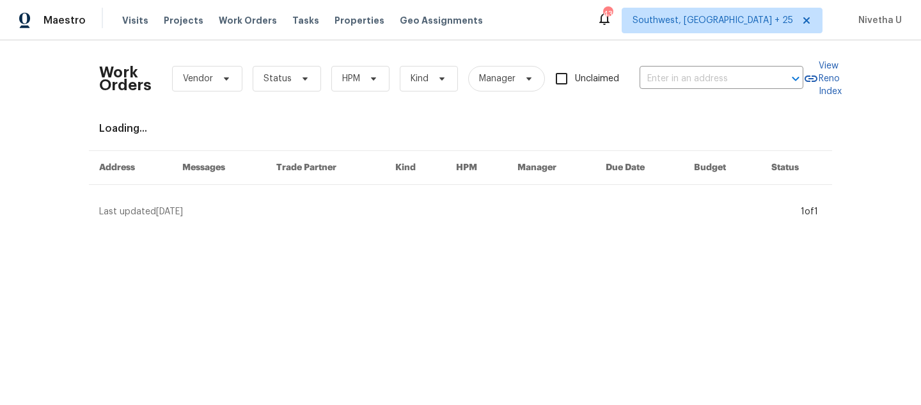
click at [644, 67] on div "Work Orders Vendor Status HPM Kind Manager Unclaimed ​" at bounding box center [451, 79] width 704 height 56
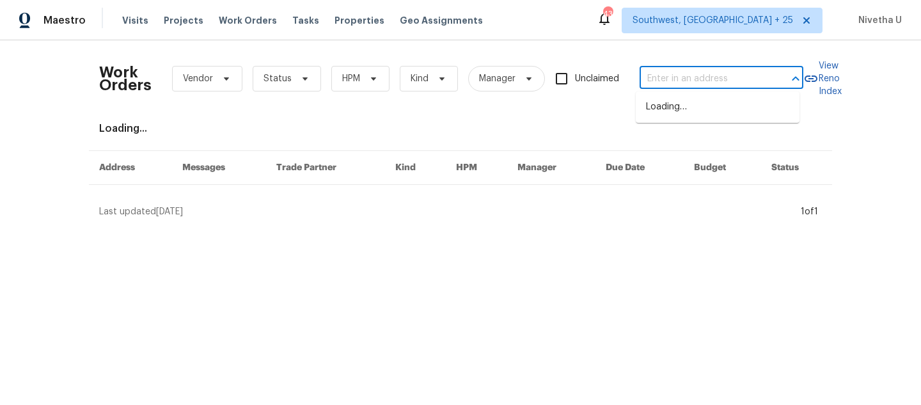
click at [653, 84] on input "text" at bounding box center [704, 79] width 128 height 20
paste input "5701 W 5th St Greeley, CO 80634"
type input "5701 W 5th St Greeley, CO 80634"
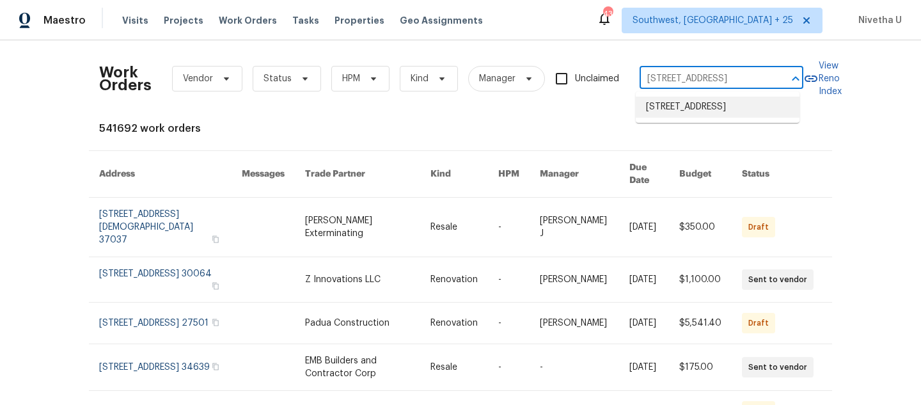
click at [661, 98] on li "5701 W 5th St, Greeley, CO 80634" at bounding box center [718, 107] width 164 height 21
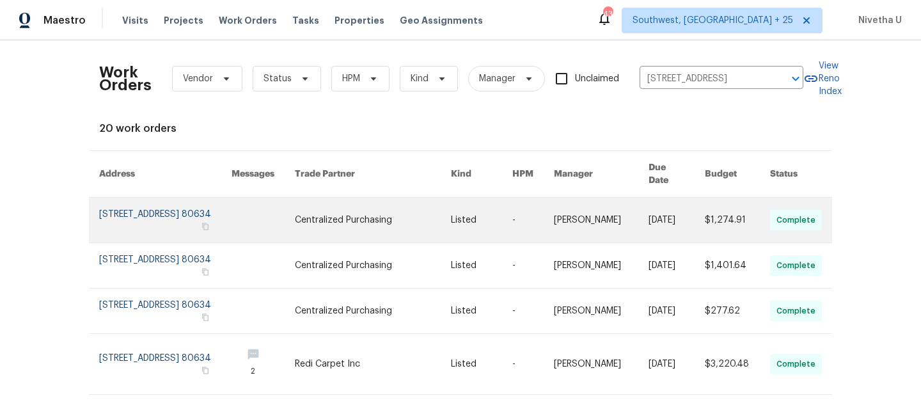
click at [113, 214] on link at bounding box center [165, 220] width 132 height 45
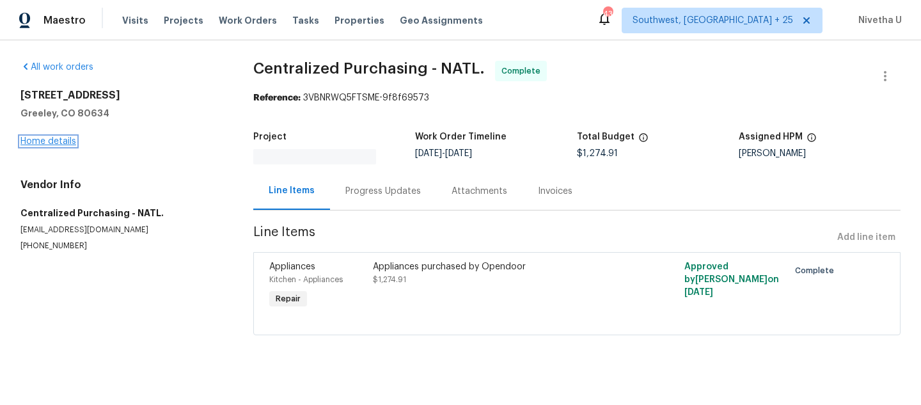
click at [52, 143] on link "Home details" at bounding box center [48, 141] width 56 height 9
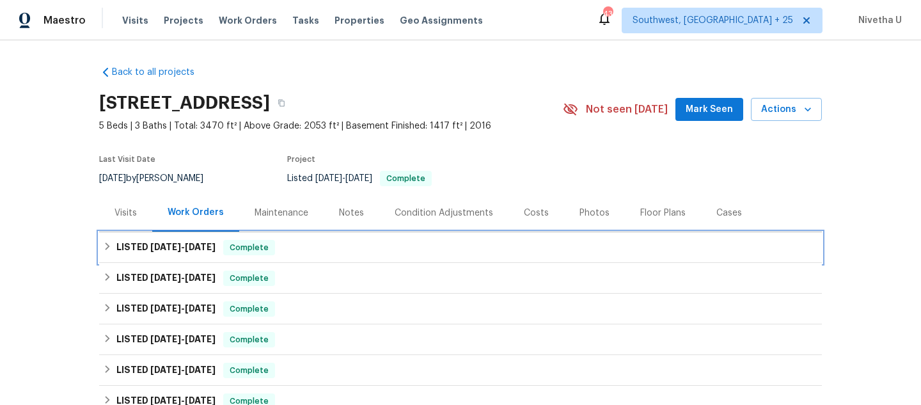
click at [311, 245] on div "LISTED 8/25/25 - 9/10/25 Complete" at bounding box center [460, 247] width 715 height 15
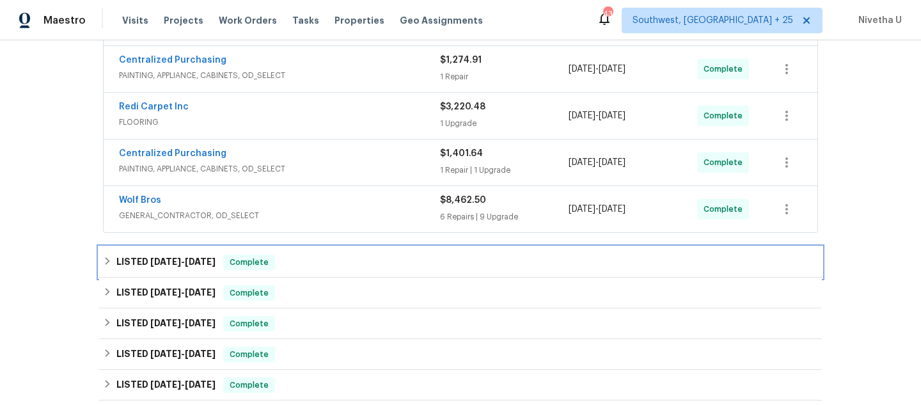
click at [308, 265] on div "LISTED 8/13/25 - 8/15/25 Complete" at bounding box center [460, 262] width 715 height 15
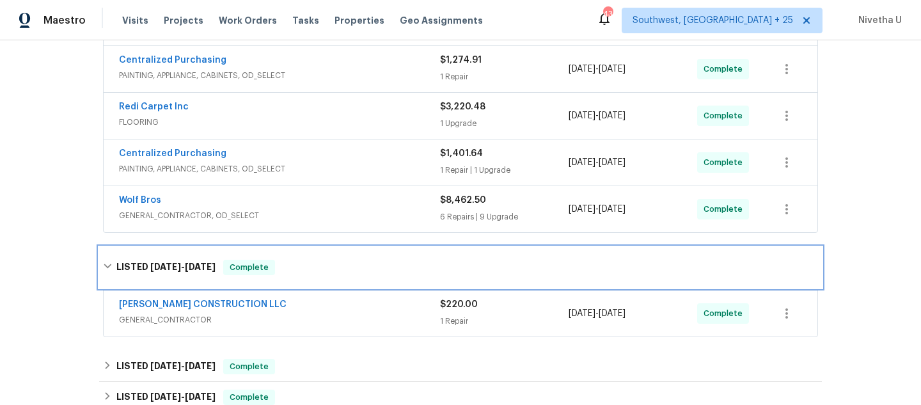
scroll to position [377, 0]
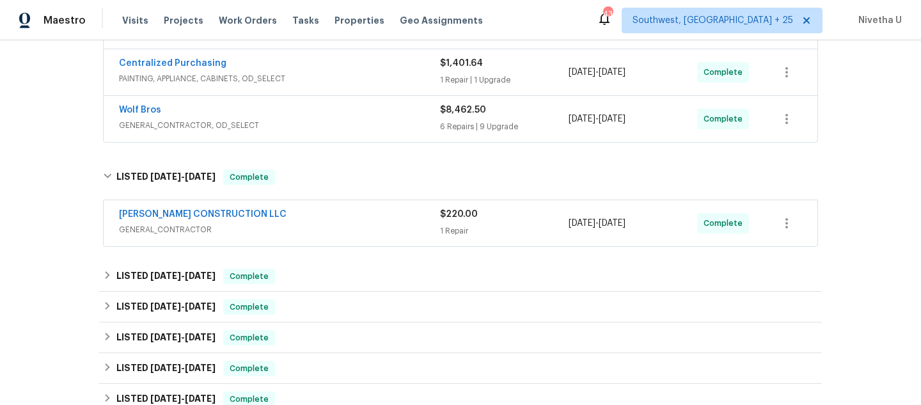
click at [299, 218] on div "ESPINO'S CONSTRUCTION LLC" at bounding box center [279, 215] width 321 height 15
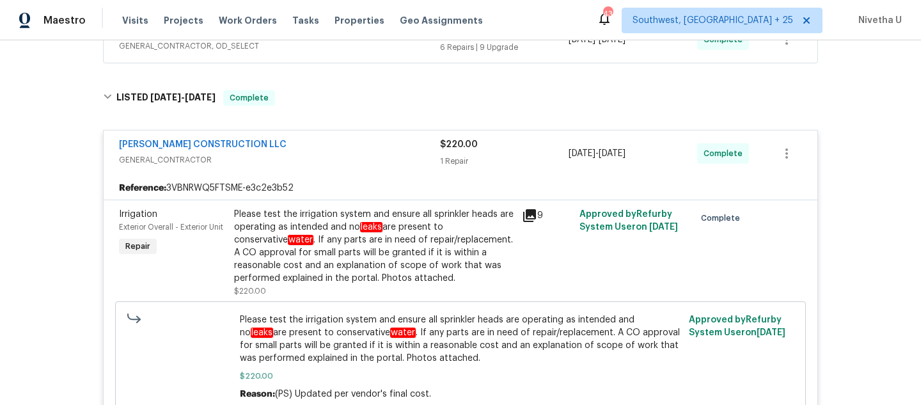
scroll to position [424, 0]
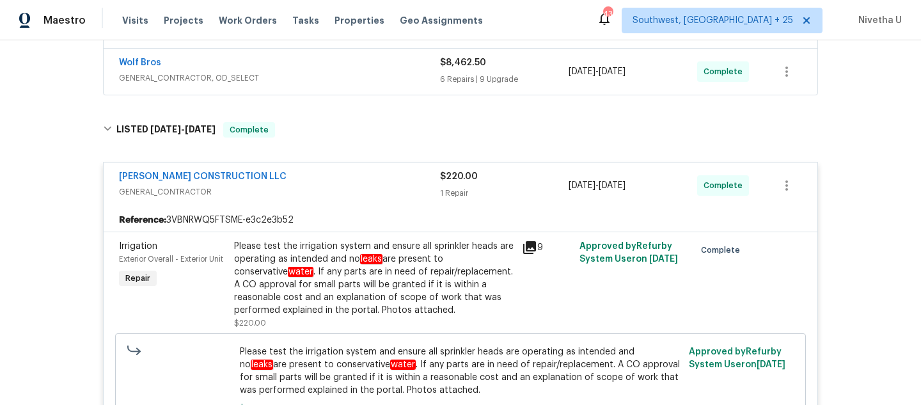
click at [326, 194] on span "GENERAL_CONTRACTOR" at bounding box center [279, 192] width 321 height 13
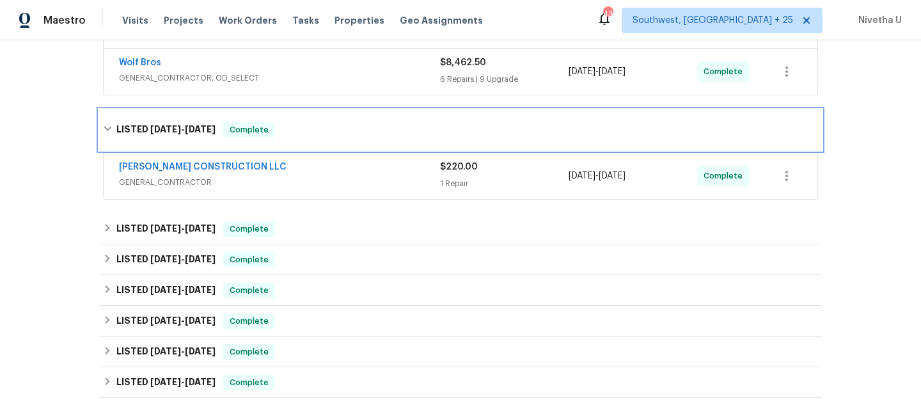
click at [315, 139] on div "LISTED 8/13/25 - 8/15/25 Complete" at bounding box center [460, 129] width 723 height 41
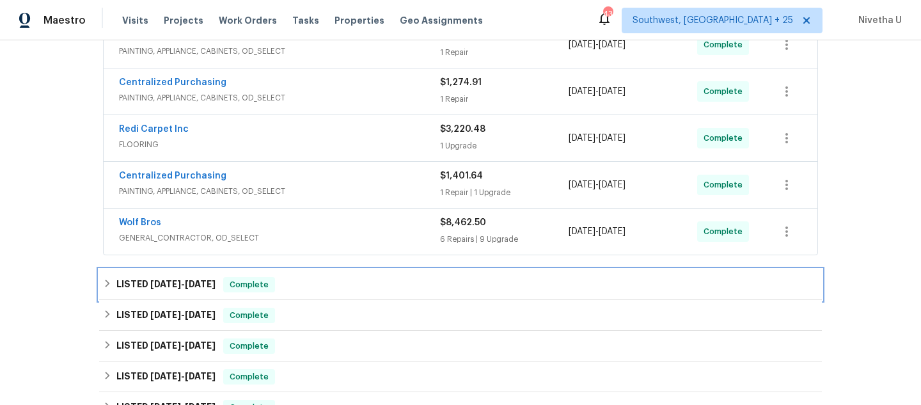
scroll to position [278, 0]
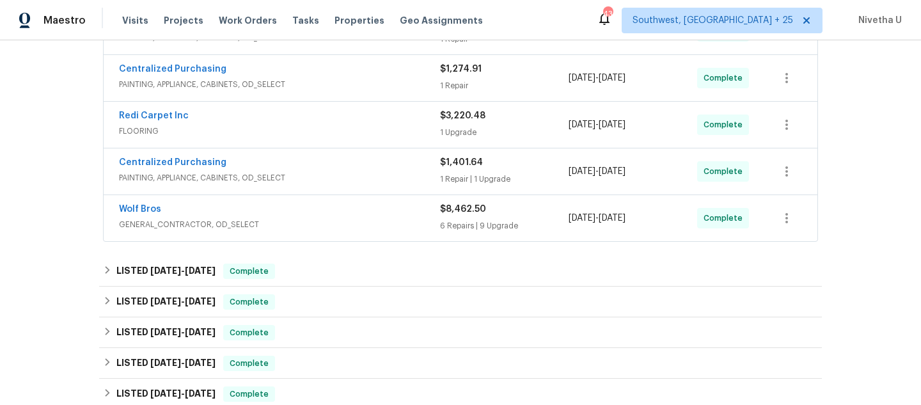
click at [324, 213] on div "Wolf Bros" at bounding box center [279, 210] width 321 height 15
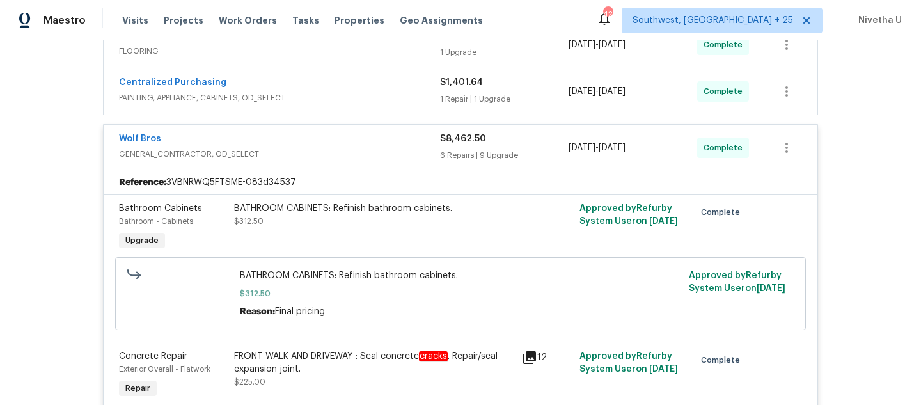
scroll to position [292, 0]
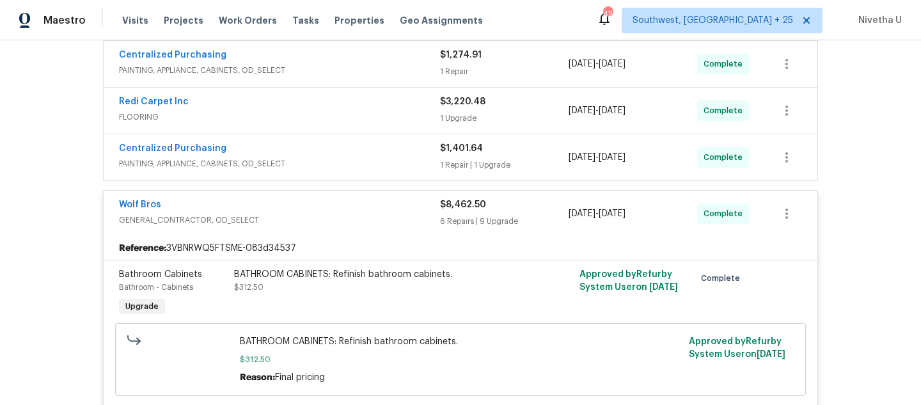
click at [296, 205] on div "Wolf Bros" at bounding box center [279, 205] width 321 height 15
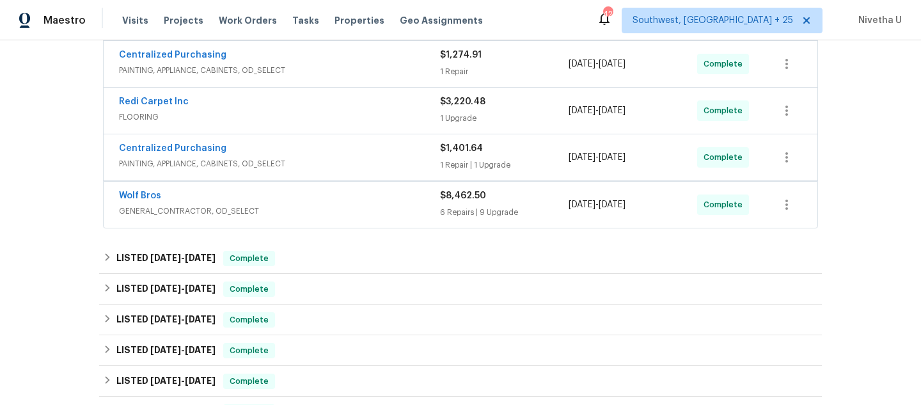
click at [299, 160] on span "PAINTING, APPLIANCE, CABINETS, OD_SELECT" at bounding box center [279, 163] width 321 height 13
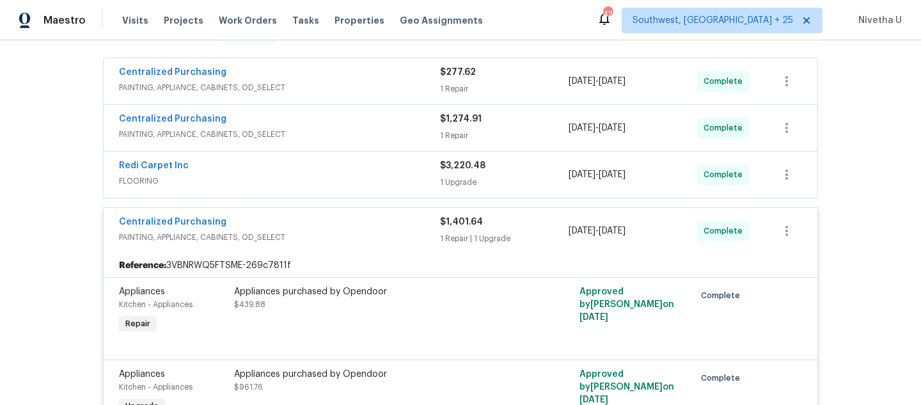
scroll to position [221, 0]
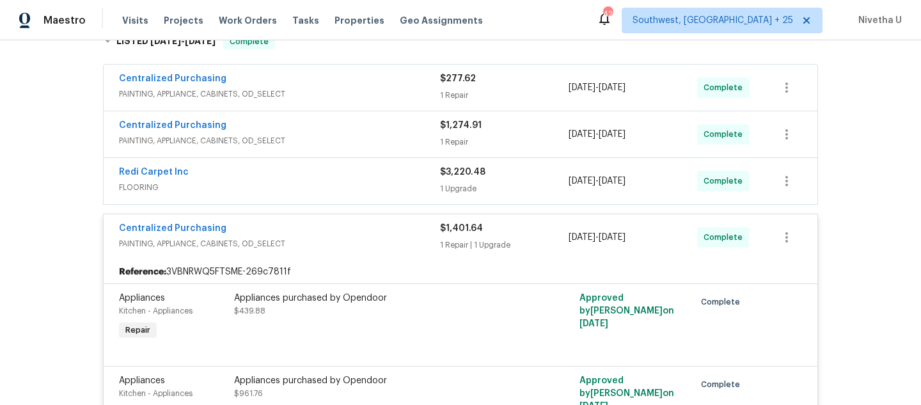
click at [326, 245] on span "PAINTING, APPLIANCE, CABINETS, OD_SELECT" at bounding box center [279, 243] width 321 height 13
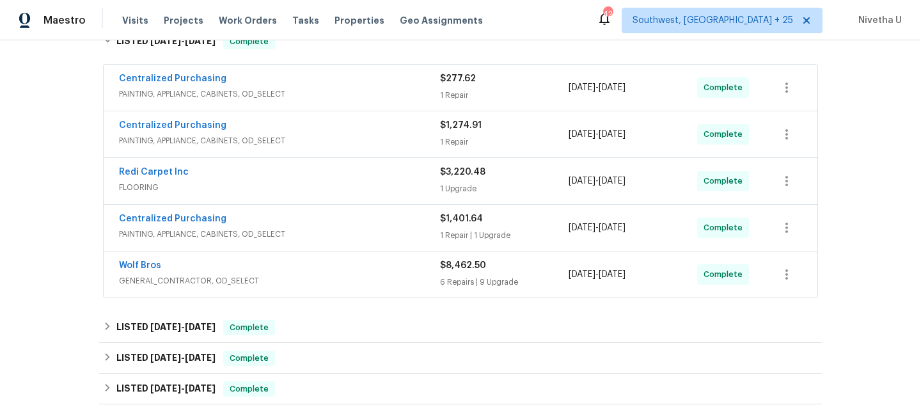
click at [319, 183] on span "FLOORING" at bounding box center [279, 187] width 321 height 13
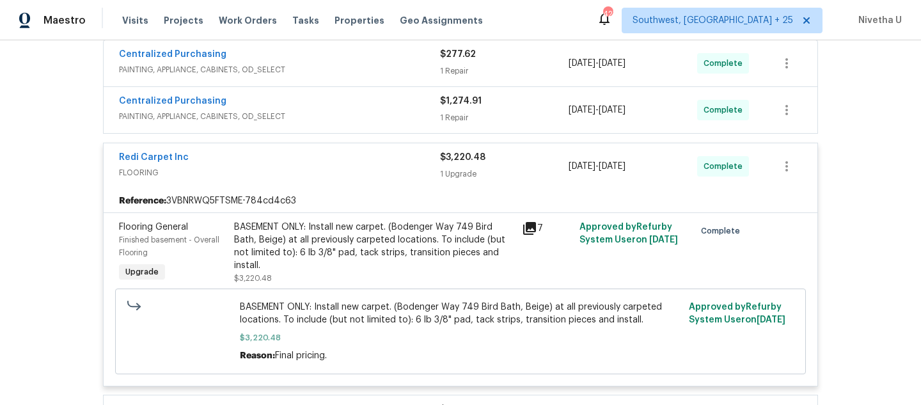
scroll to position [239, 0]
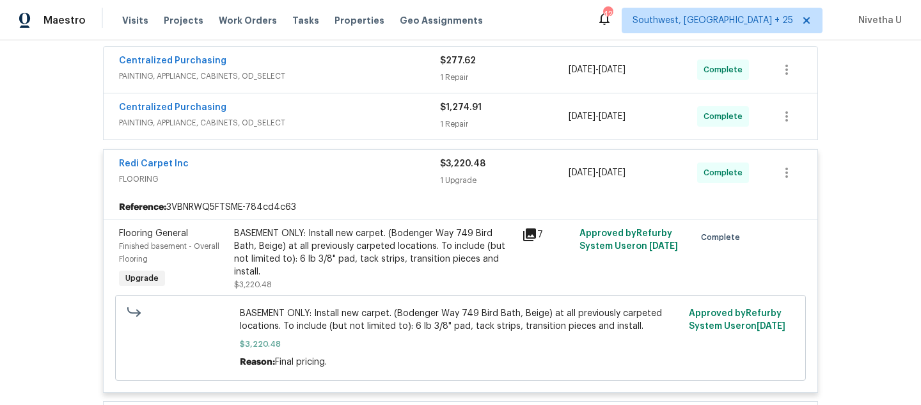
click at [350, 164] on div "Redi Carpet Inc" at bounding box center [279, 164] width 321 height 15
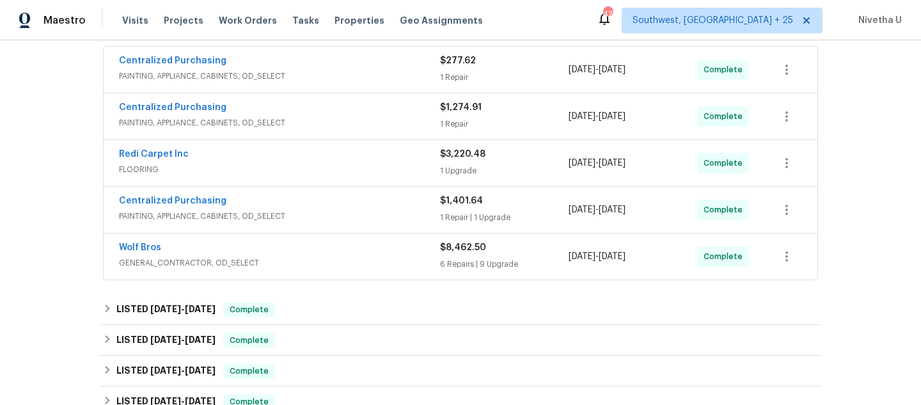
click at [350, 118] on span "PAINTING, APPLIANCE, CABINETS, OD_SELECT" at bounding box center [279, 122] width 321 height 13
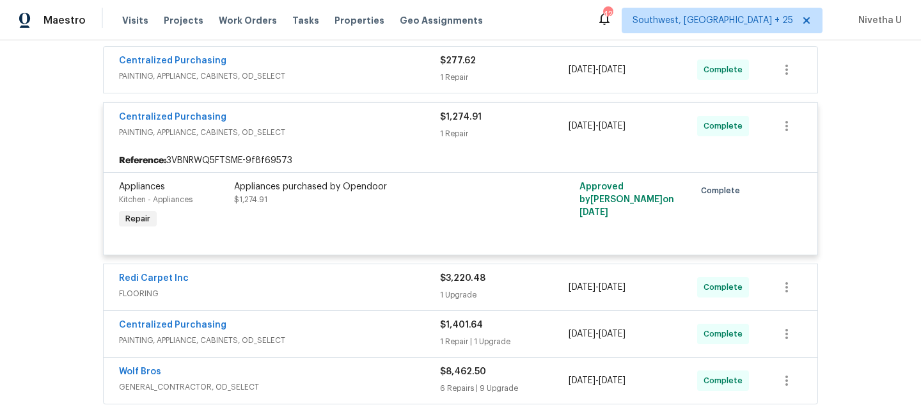
scroll to position [152, 0]
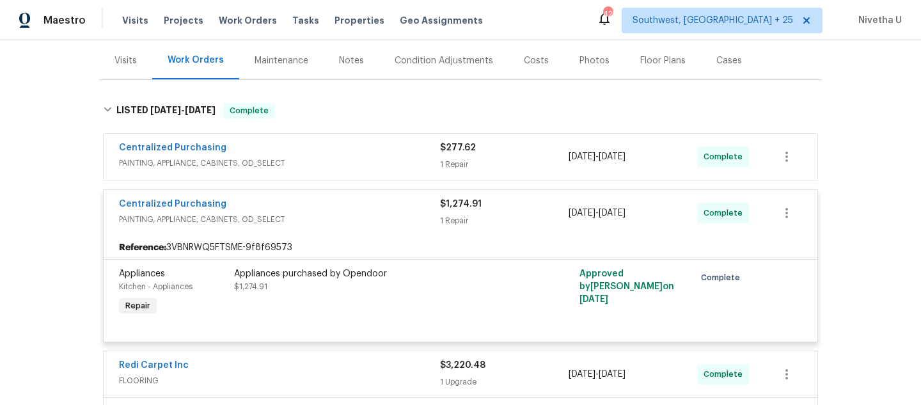
click at [337, 219] on span "PAINTING, APPLIANCE, CABINETS, OD_SELECT" at bounding box center [279, 219] width 321 height 13
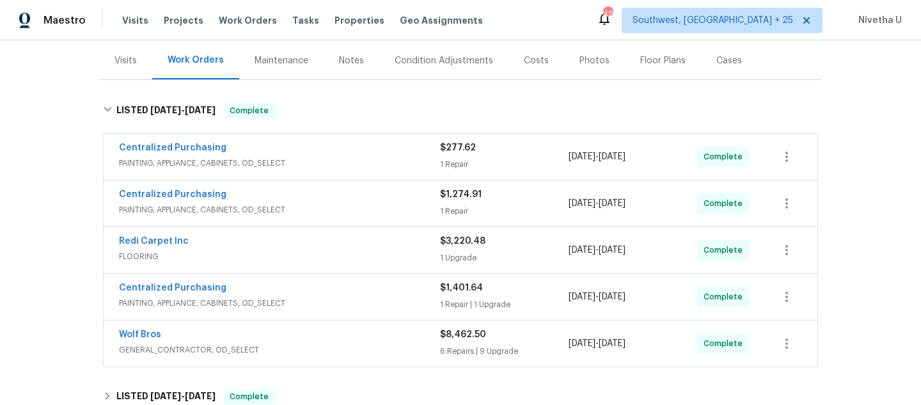
click at [336, 167] on span "PAINTING, APPLIANCE, CABINETS, OD_SELECT" at bounding box center [279, 163] width 321 height 13
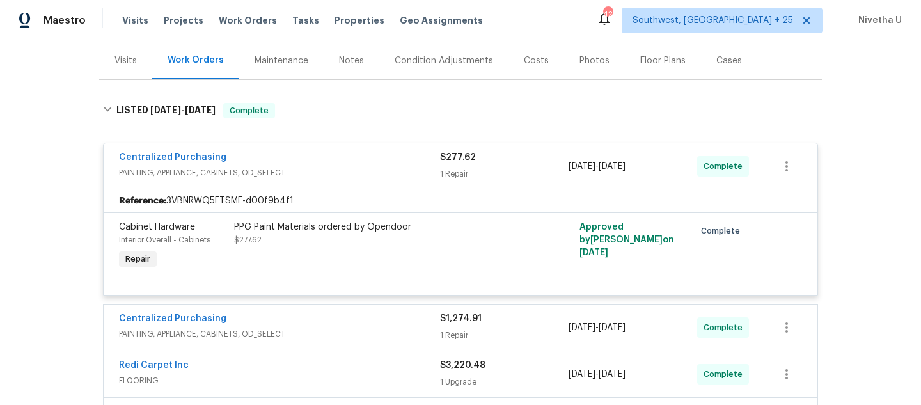
click at [348, 164] on div "Centralized Purchasing" at bounding box center [279, 158] width 321 height 15
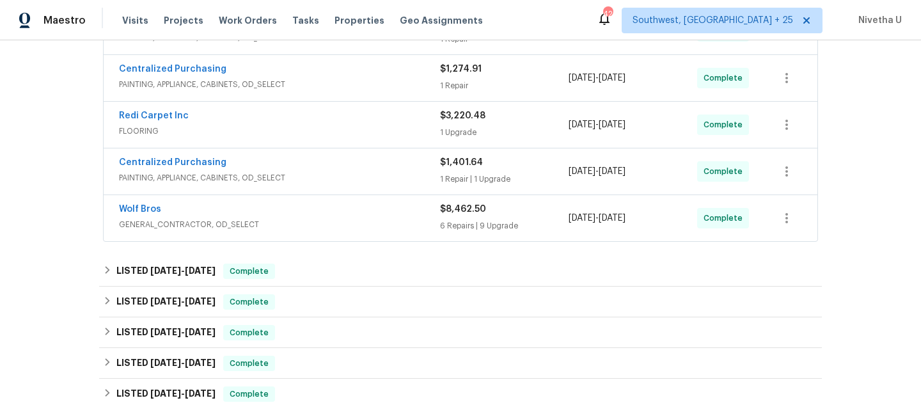
scroll to position [281, 0]
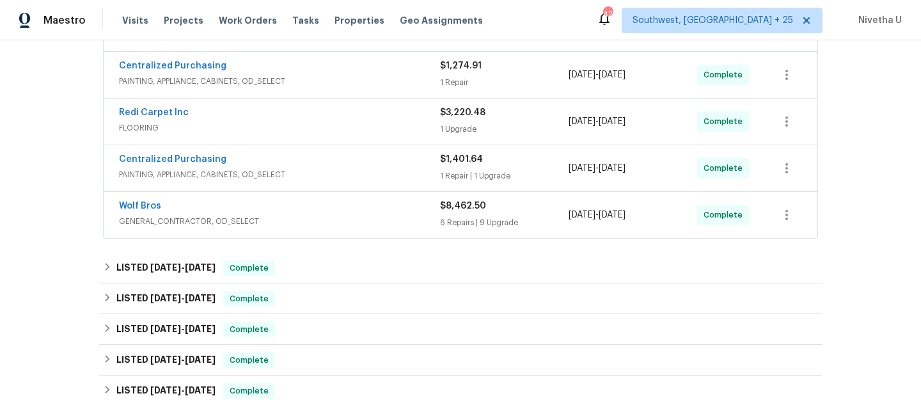
click at [349, 219] on span "GENERAL_CONTRACTOR, OD_SELECT" at bounding box center [279, 221] width 321 height 13
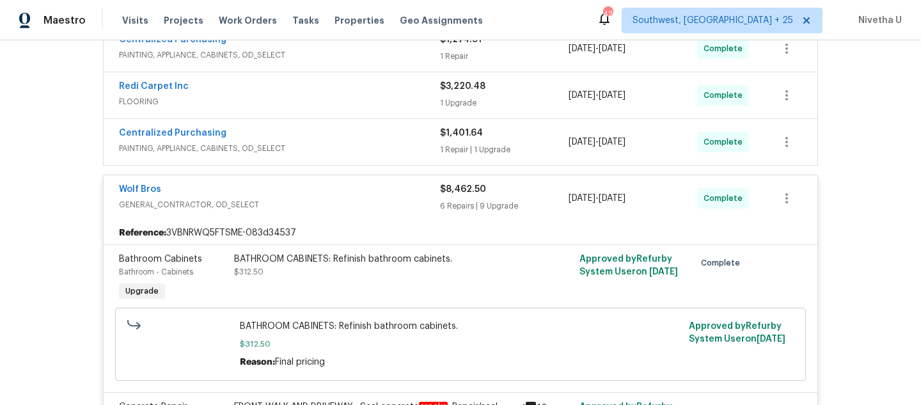
scroll to position [300, 0]
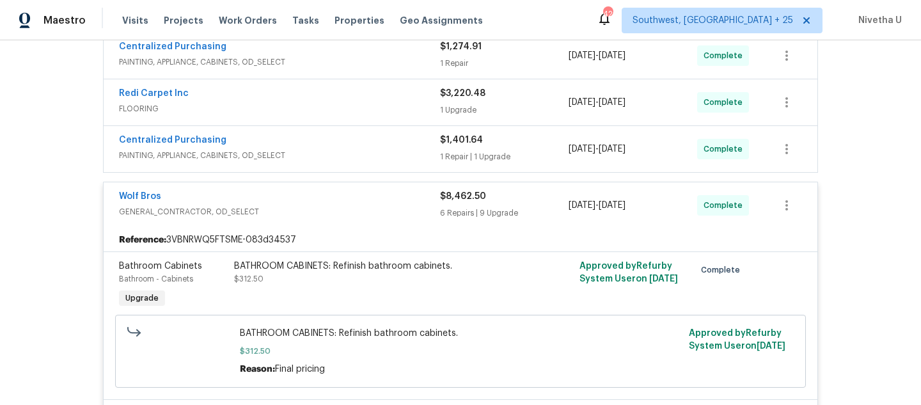
click at [352, 208] on span "GENERAL_CONTRACTOR, OD_SELECT" at bounding box center [279, 211] width 321 height 13
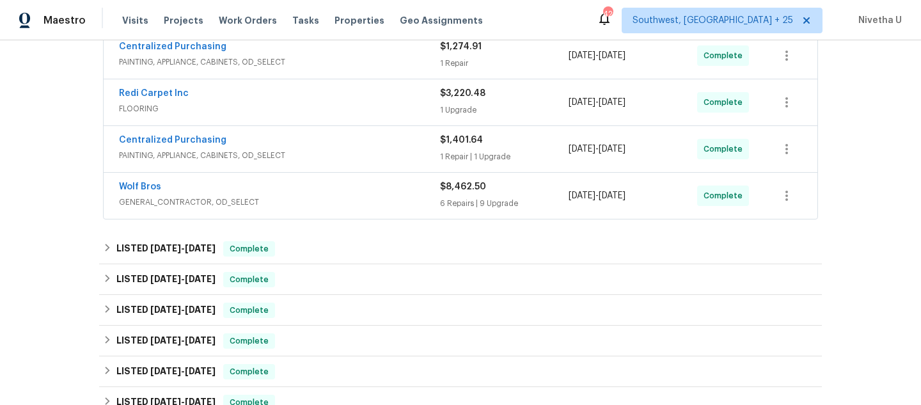
click at [335, 158] on span "PAINTING, APPLIANCE, CABINETS, OD_SELECT" at bounding box center [279, 155] width 321 height 13
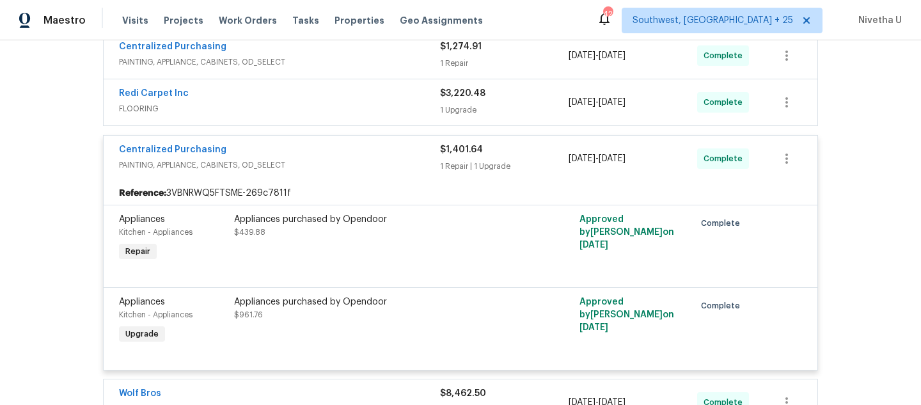
click at [335, 159] on span "PAINTING, APPLIANCE, CABINETS, OD_SELECT" at bounding box center [279, 165] width 321 height 13
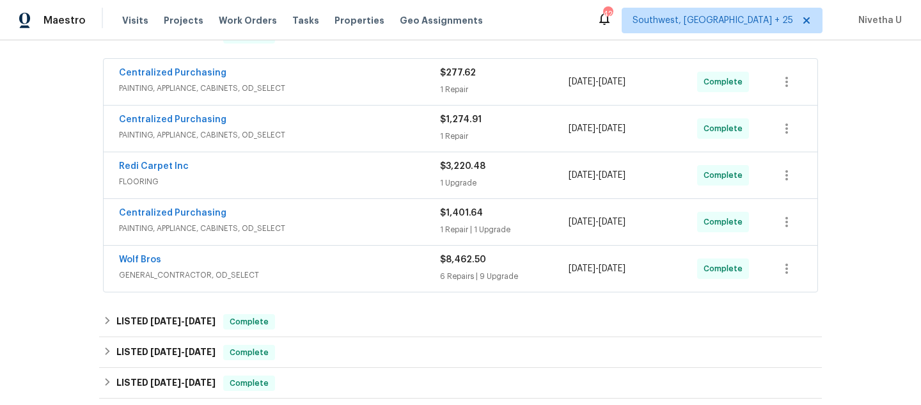
scroll to position [214, 0]
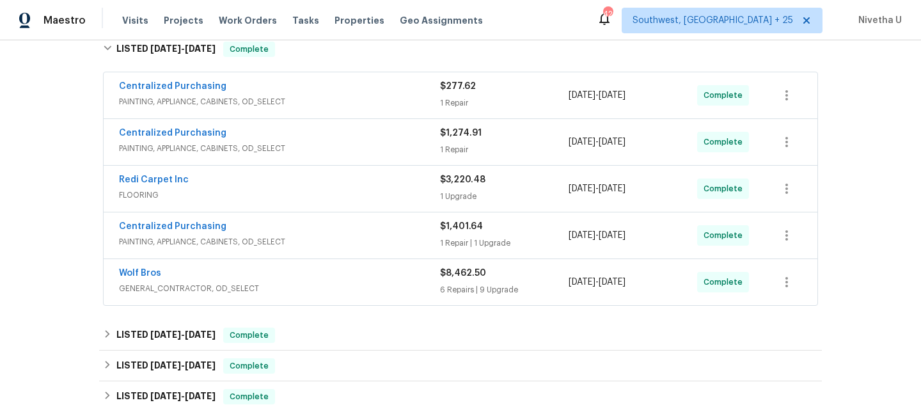
click at [318, 198] on span "FLOORING" at bounding box center [279, 195] width 321 height 13
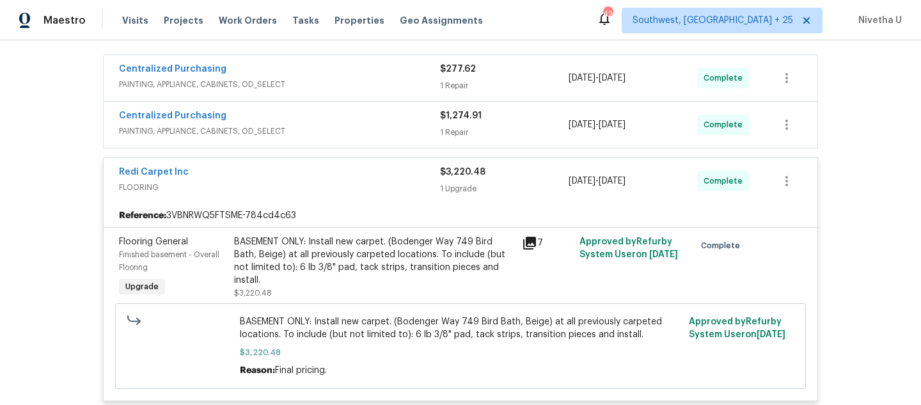
scroll to position [207, 0]
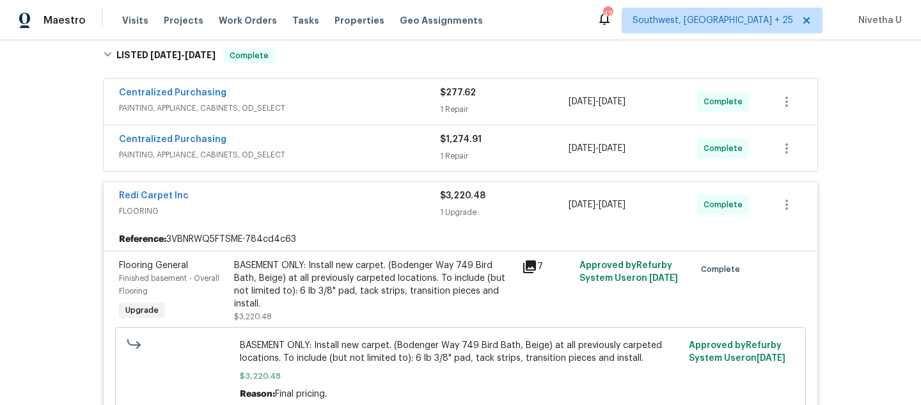
click at [316, 189] on div "Redi Carpet Inc" at bounding box center [279, 196] width 321 height 15
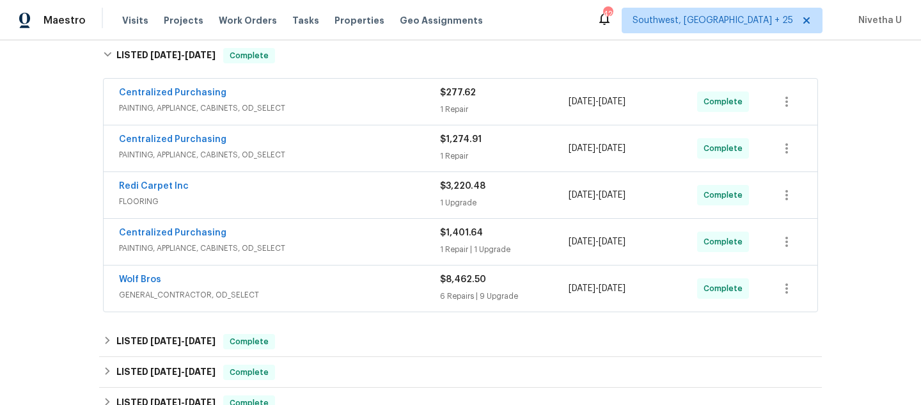
click at [316, 152] on span "PAINTING, APPLIANCE, CABINETS, OD_SELECT" at bounding box center [279, 154] width 321 height 13
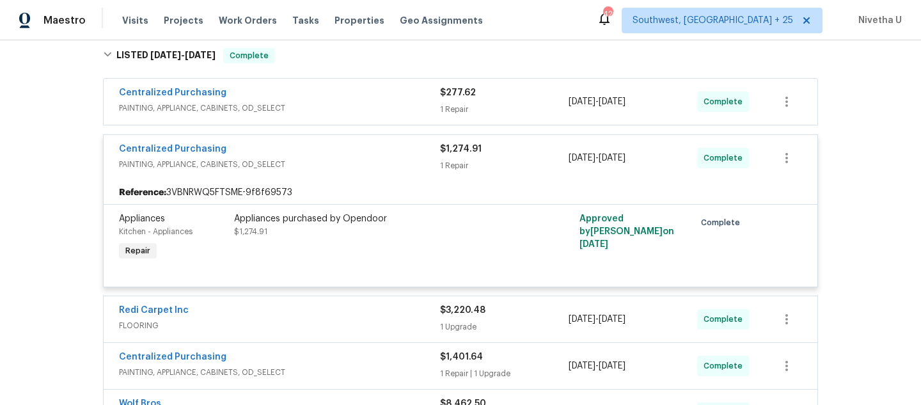
click at [316, 152] on div "Centralized Purchasing" at bounding box center [279, 150] width 321 height 15
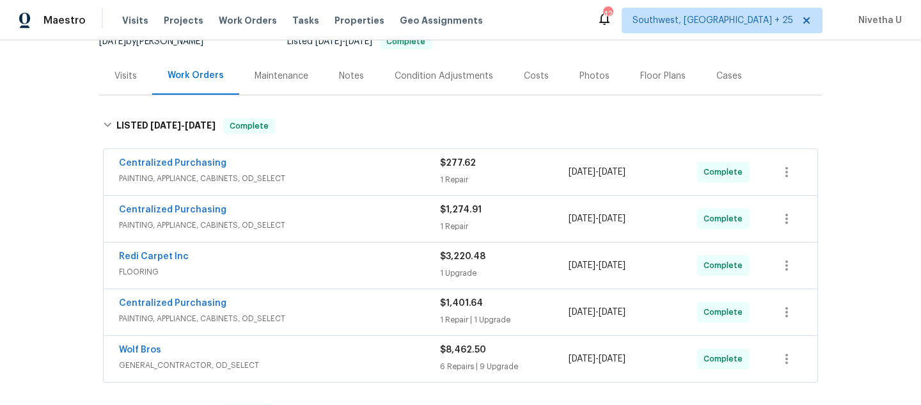
scroll to position [136, 0]
click at [317, 173] on span "PAINTING, APPLIANCE, CABINETS, OD_SELECT" at bounding box center [279, 179] width 321 height 13
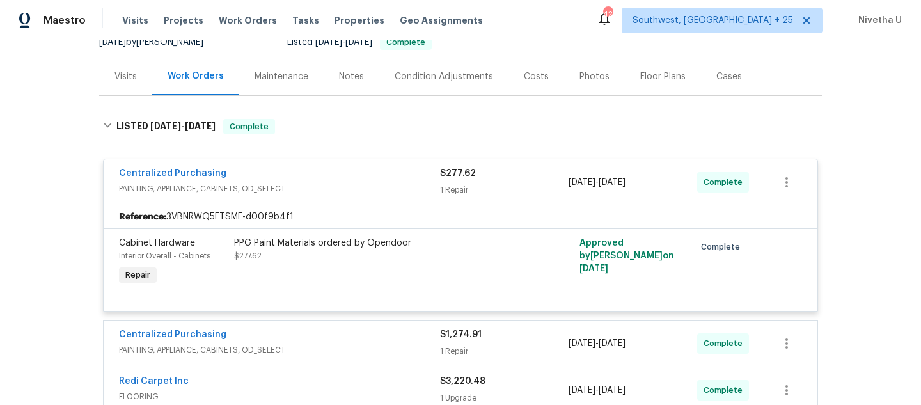
click at [317, 177] on div "Centralized Purchasing" at bounding box center [279, 174] width 321 height 15
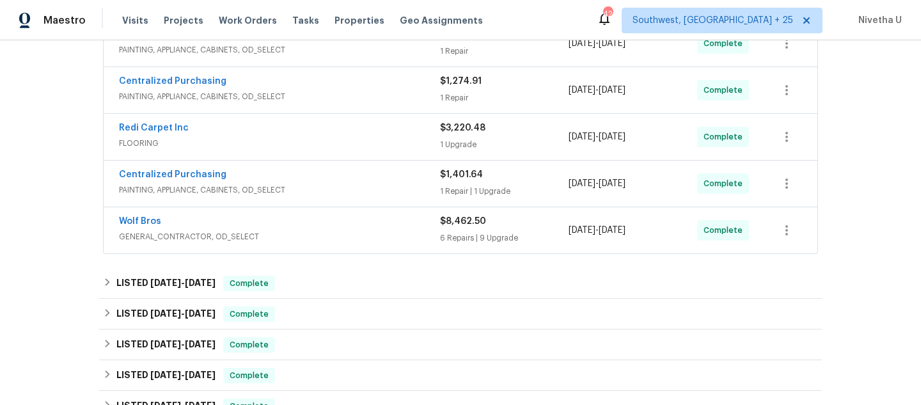
scroll to position [318, 0]
